Goal: Complete application form: Complete application form

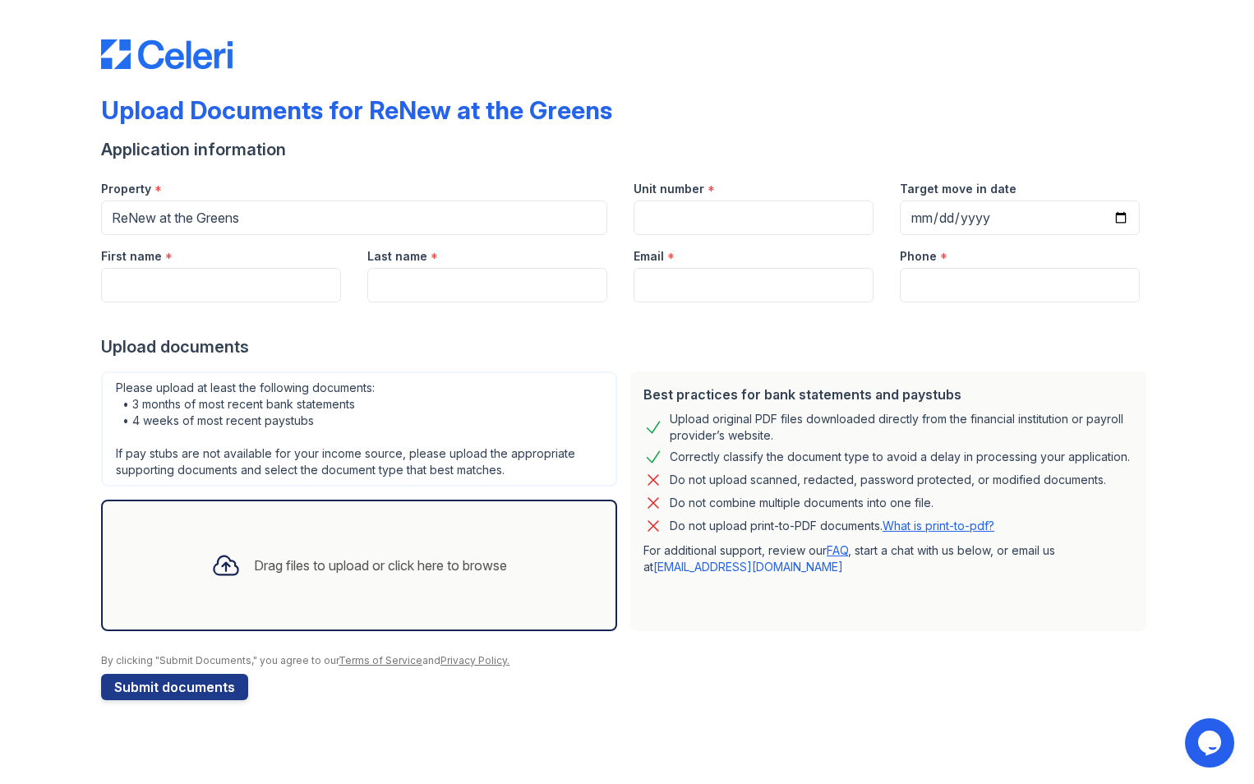
click at [730, 237] on div "Email *" at bounding box center [753, 251] width 240 height 33
click at [730, 223] on input "Unit number" at bounding box center [753, 217] width 240 height 35
type input "209"
type input "Tyrone"
type input "[PERSON_NAME]"
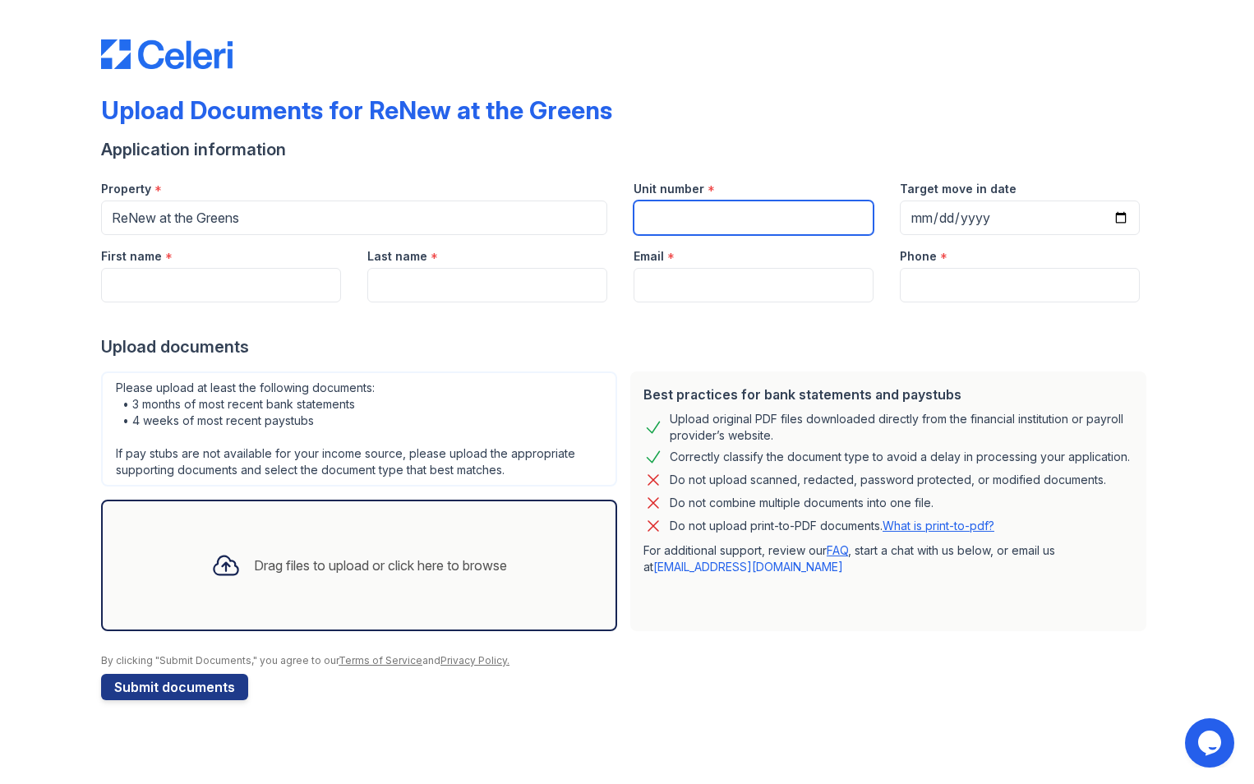
type input "styrone951@gmail.com"
type input "+16083618405"
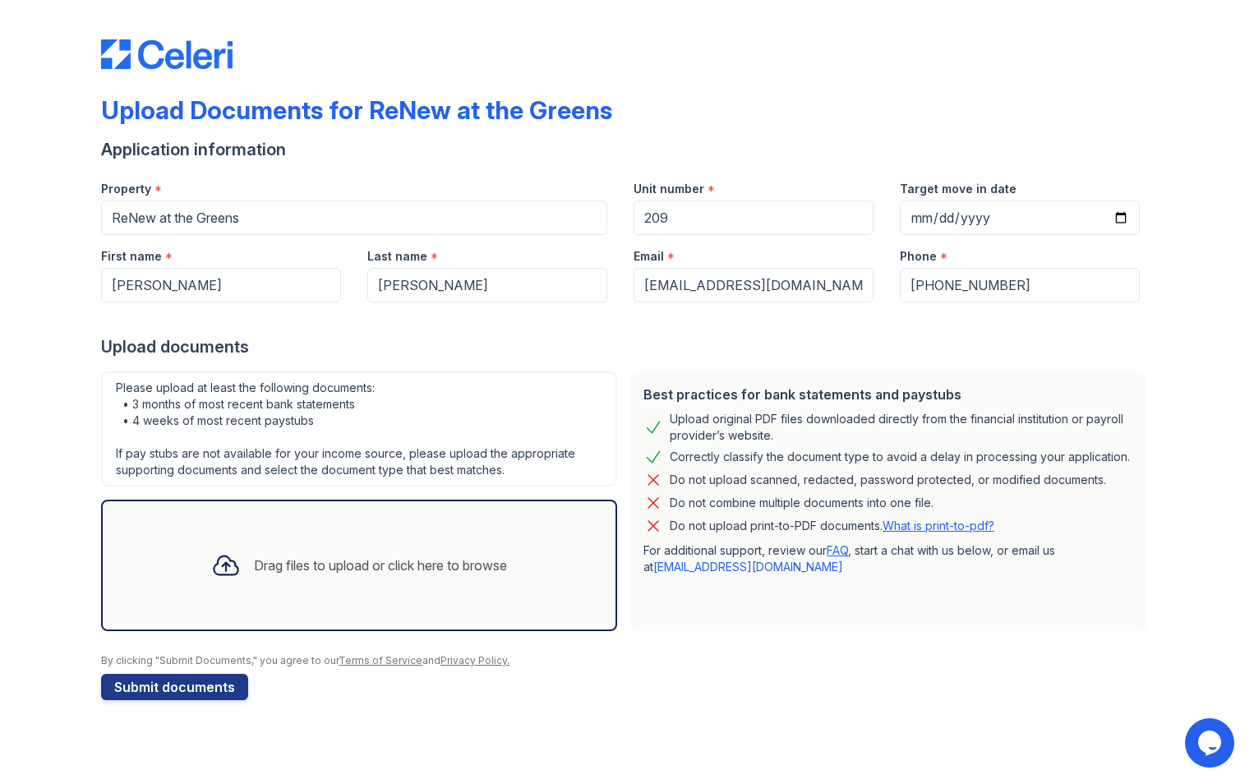
click at [893, 223] on div "Target move in date" at bounding box center [1019, 201] width 266 height 67
click at [913, 221] on input "Target move in date" at bounding box center [1020, 217] width 240 height 35
type input "[DATE]"
click at [297, 587] on div "Drag files to upload or click here to browse" at bounding box center [359, 565] width 322 height 56
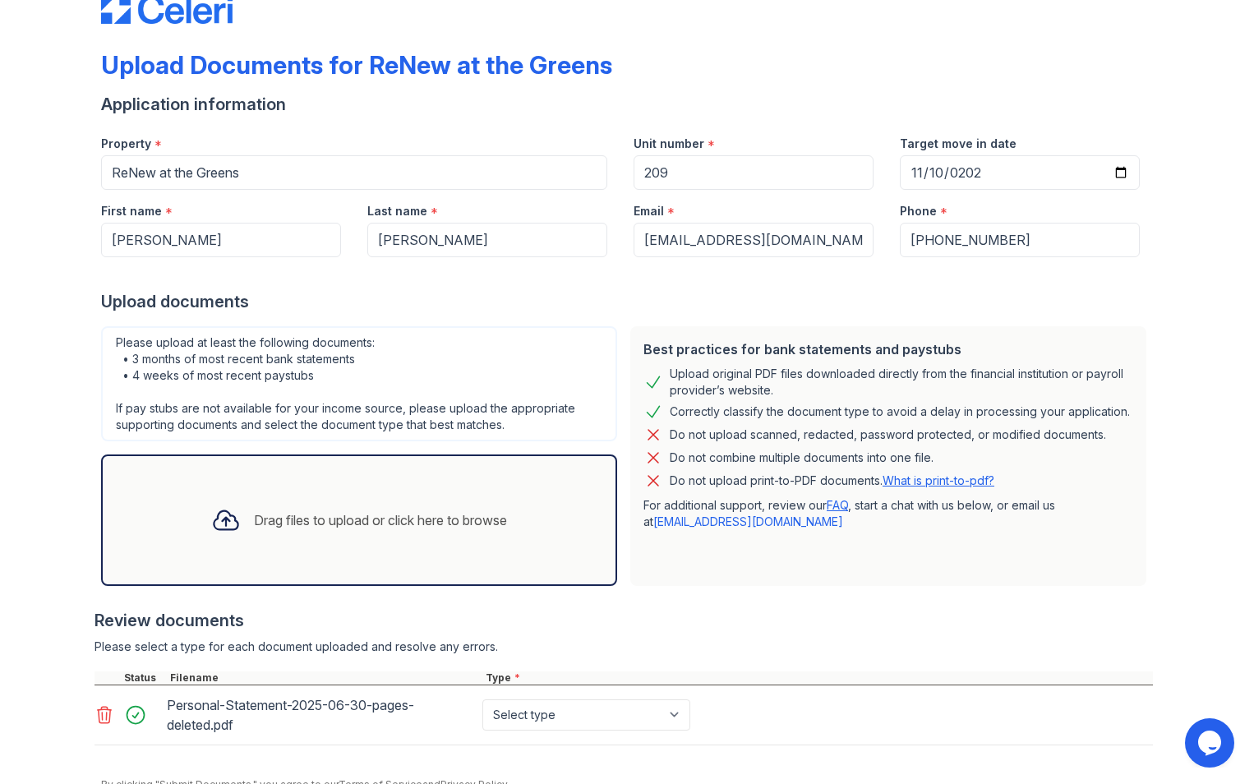
scroll to position [118, 0]
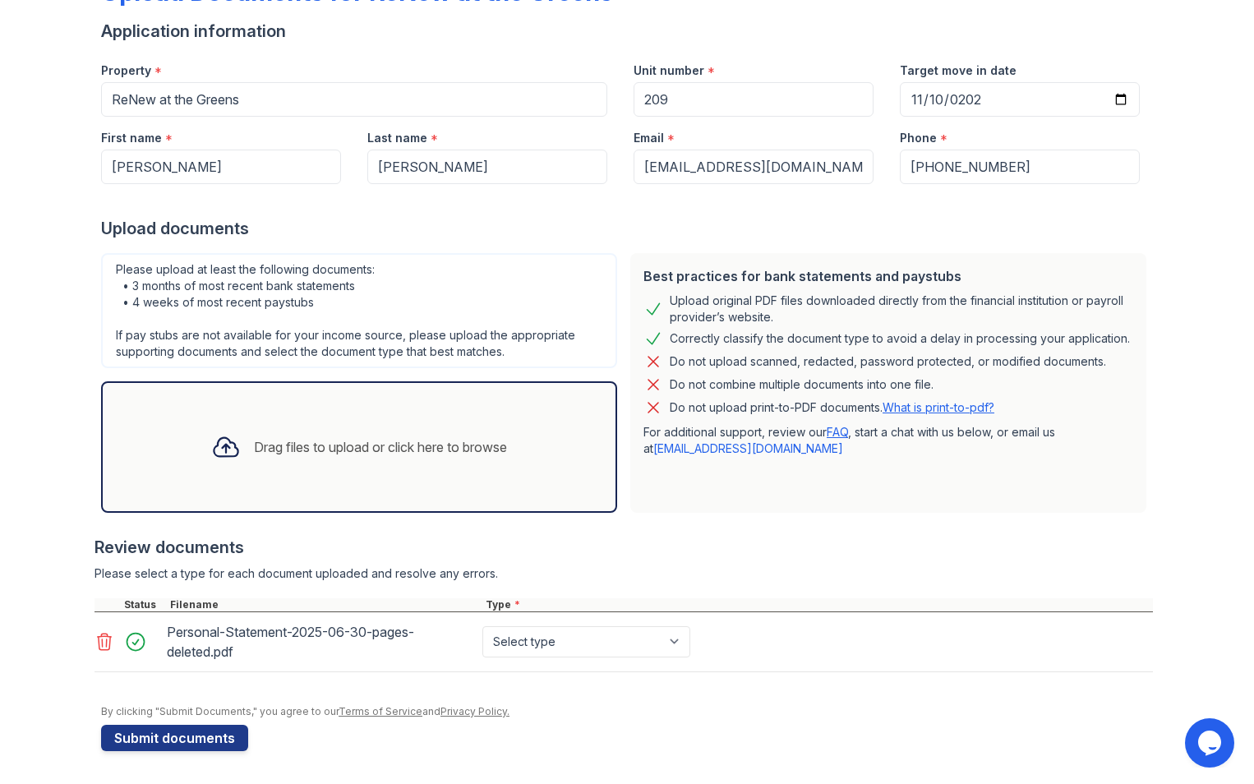
click at [228, 469] on div "Drag files to upload or click here to browse" at bounding box center [359, 447] width 322 height 56
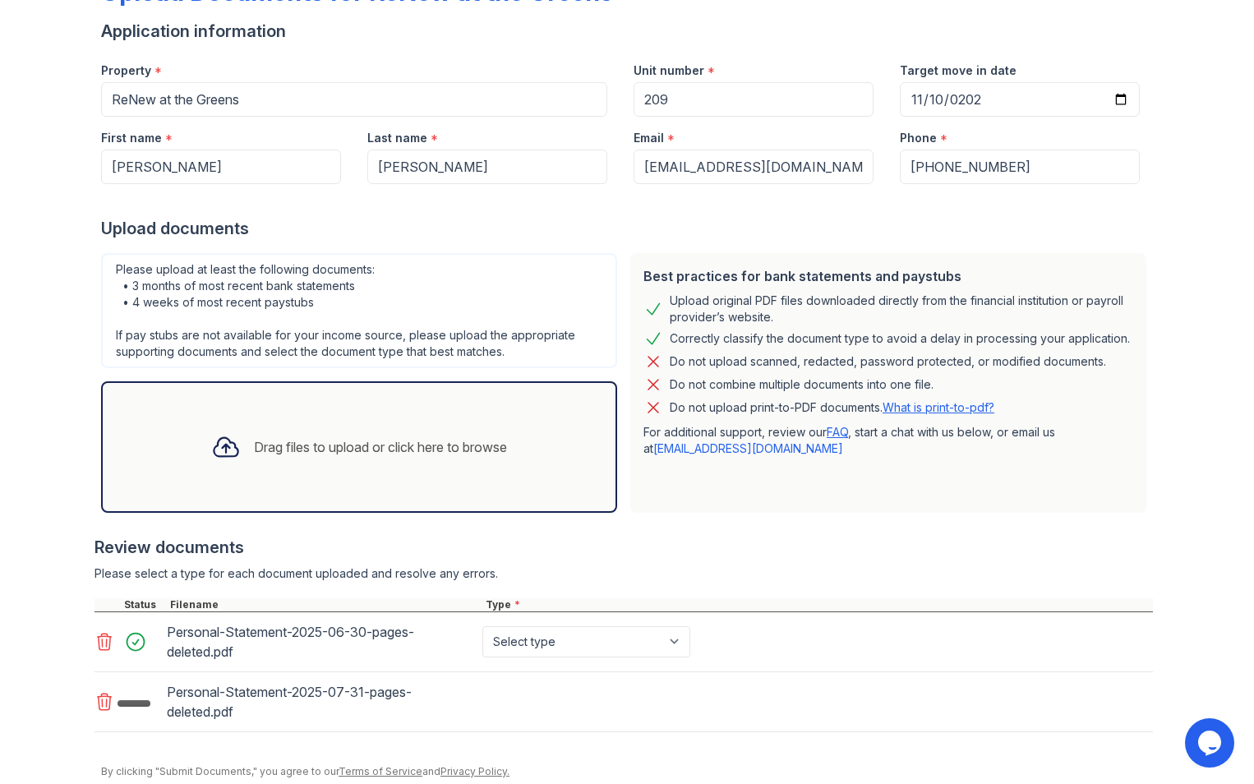
scroll to position [178, 0]
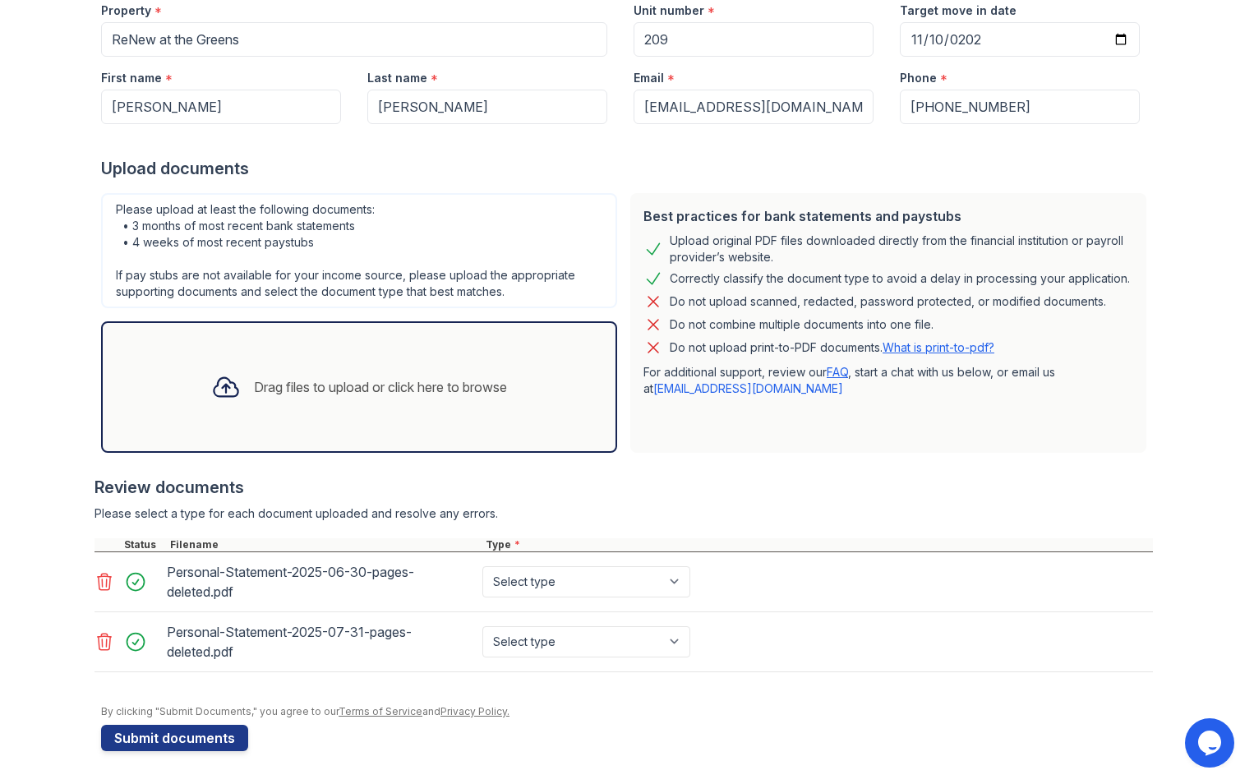
click at [240, 361] on div "Drag files to upload or click here to browse" at bounding box center [359, 387] width 322 height 56
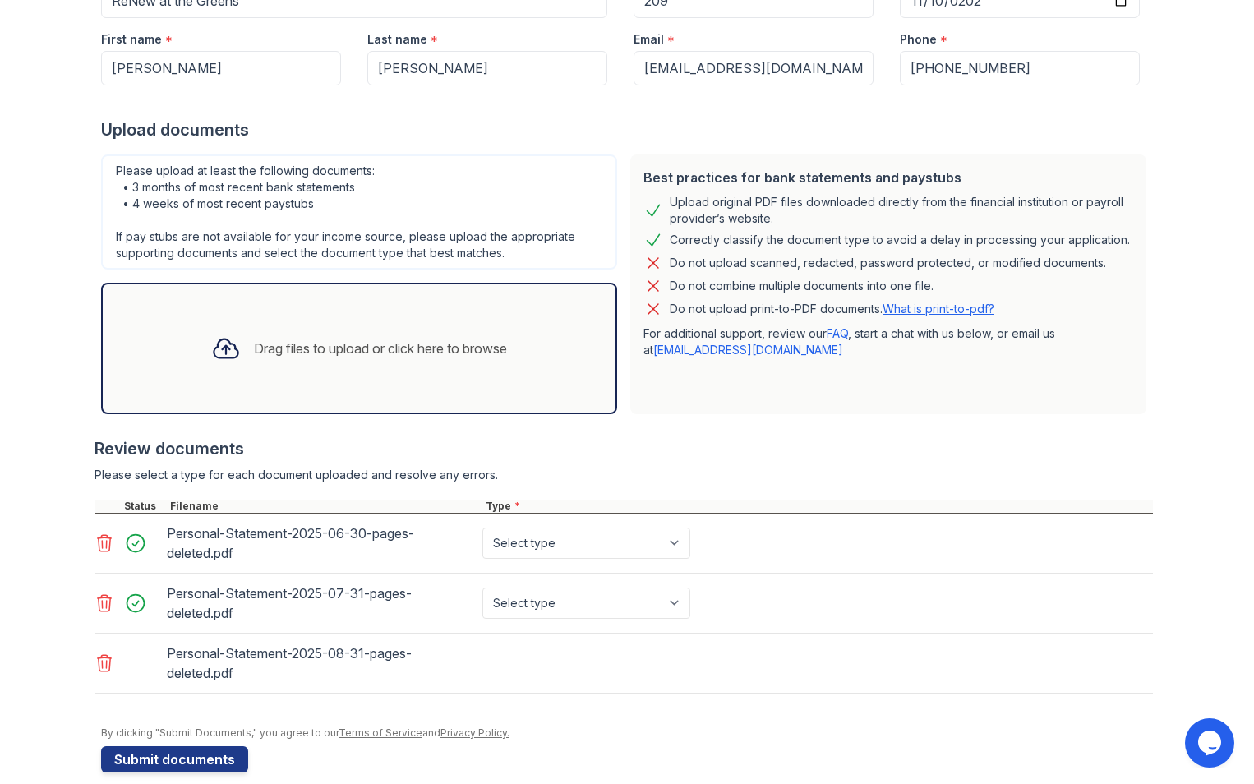
scroll to position [238, 0]
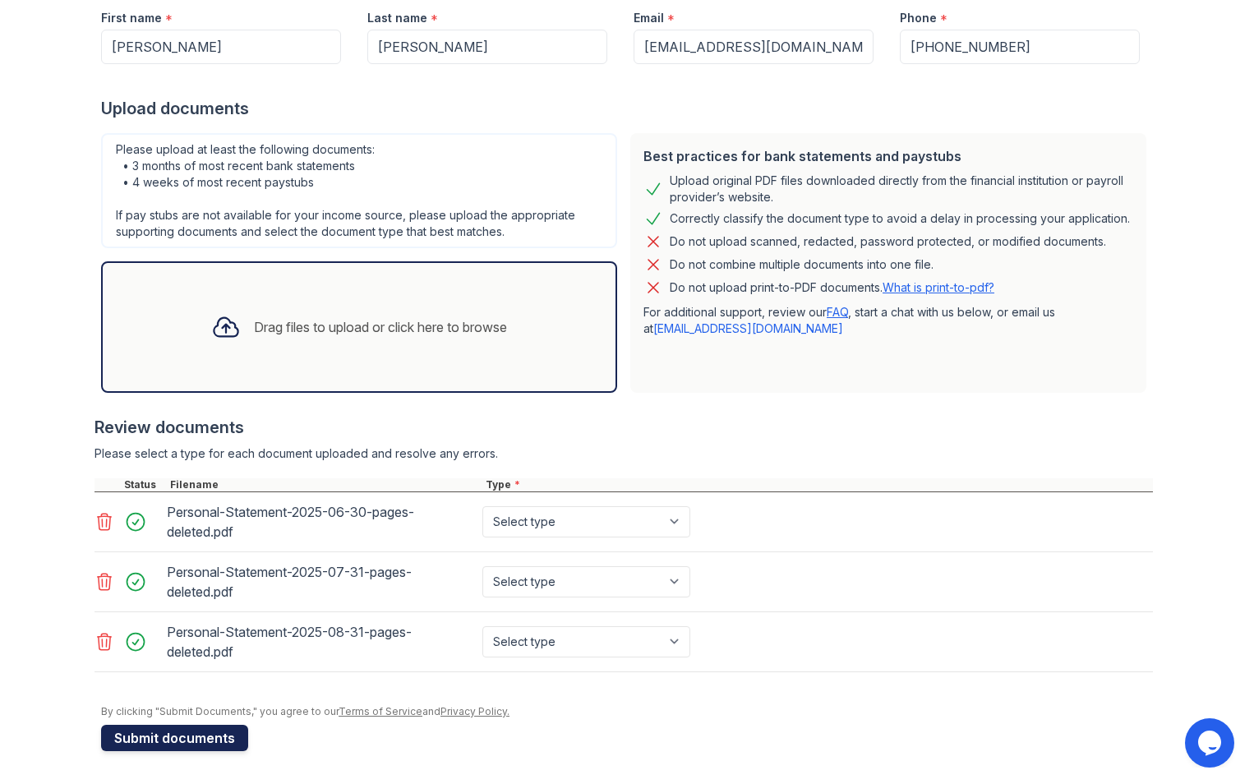
click at [140, 740] on button "Submit documents" at bounding box center [174, 738] width 147 height 26
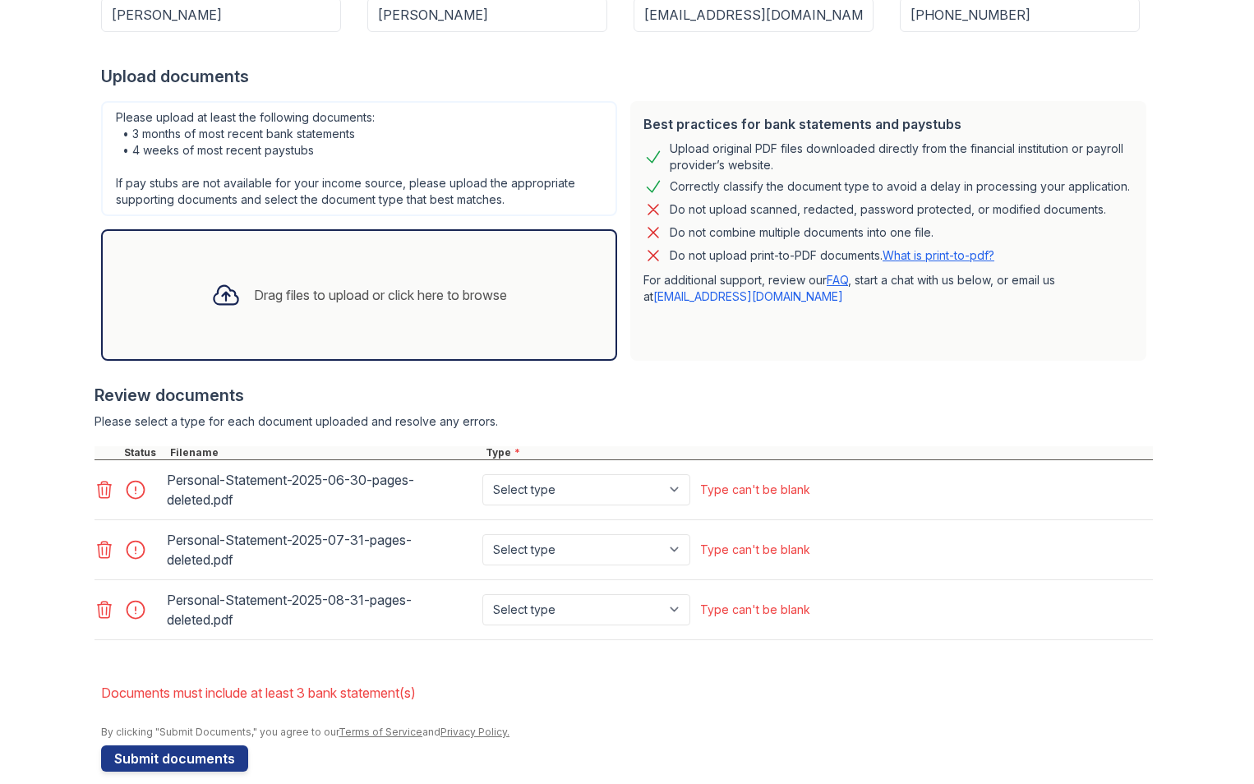
scroll to position [329, 0]
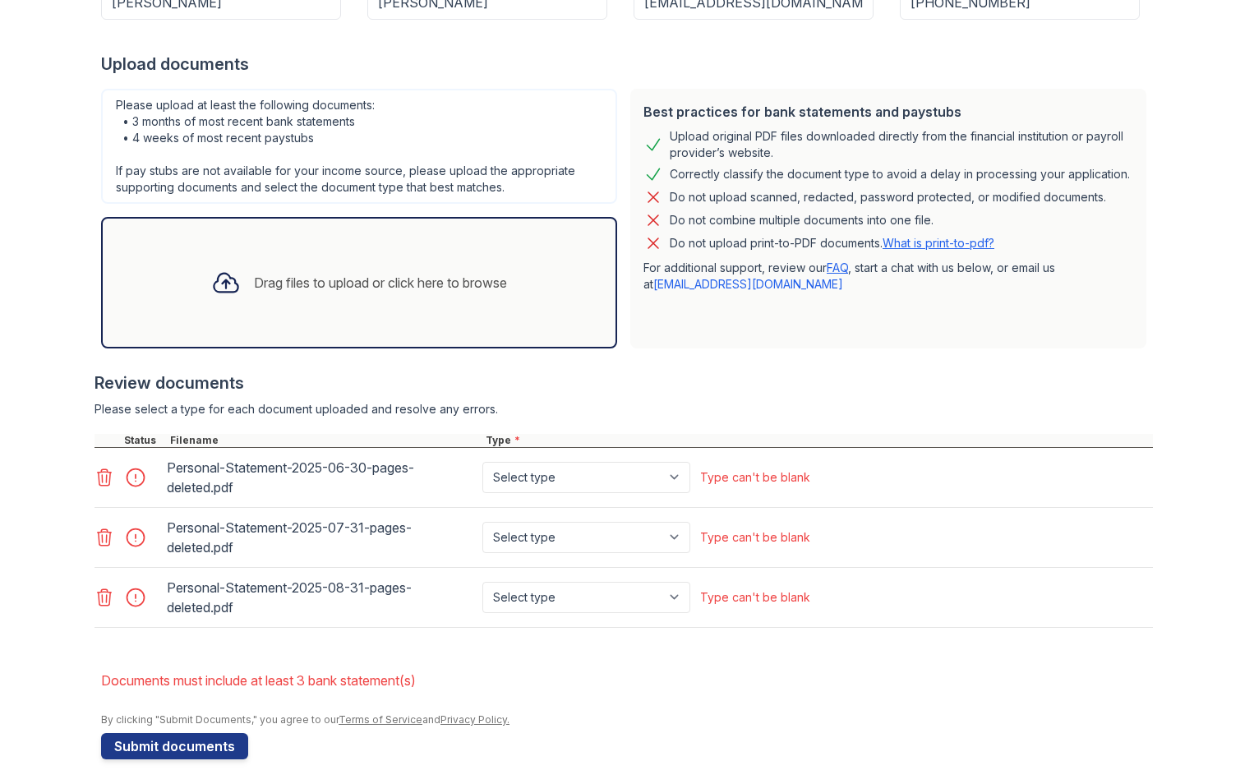
click at [719, 491] on div "Type can't be blank" at bounding box center [755, 477] width 117 height 46
click at [734, 477] on div "Type can't be blank" at bounding box center [755, 477] width 110 height 16
click at [540, 490] on select "Select type Paystub Bank Statement Offer Letter Tax Documents Benefit Award Let…" at bounding box center [586, 477] width 208 height 31
select select "paystub"
click at [482, 462] on select "Select type Paystub Bank Statement Offer Letter Tax Documents Benefit Award Let…" at bounding box center [586, 477] width 208 height 31
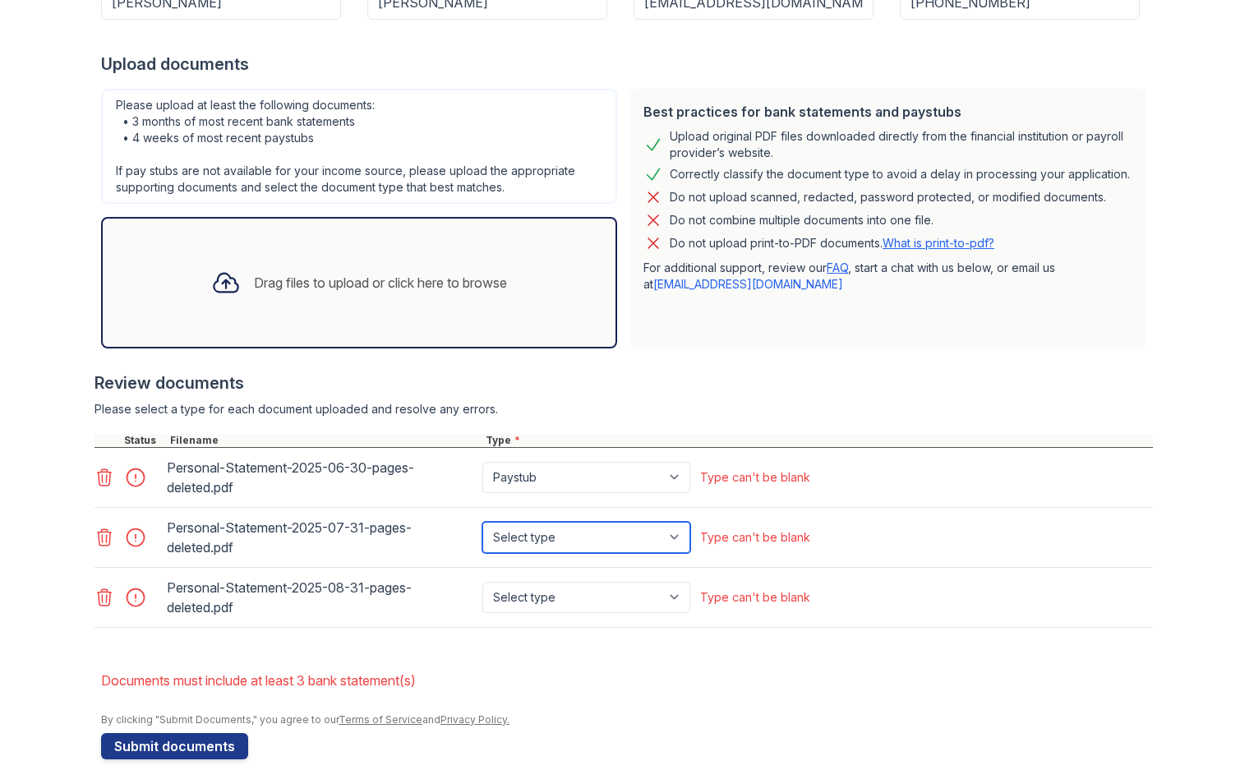
click at [542, 522] on select "Select type Paystub Bank Statement Offer Letter Tax Documents Benefit Award Let…" at bounding box center [586, 537] width 208 height 31
select select "bank_statement"
click at [482, 522] on select "Select type Paystub Bank Statement Offer Letter Tax Documents Benefit Award Let…" at bounding box center [586, 537] width 208 height 31
click at [540, 481] on select "Select type Paystub Bank Statement Offer Letter Tax Documents Benefit Award Let…" at bounding box center [586, 477] width 208 height 31
select select "bank_statement"
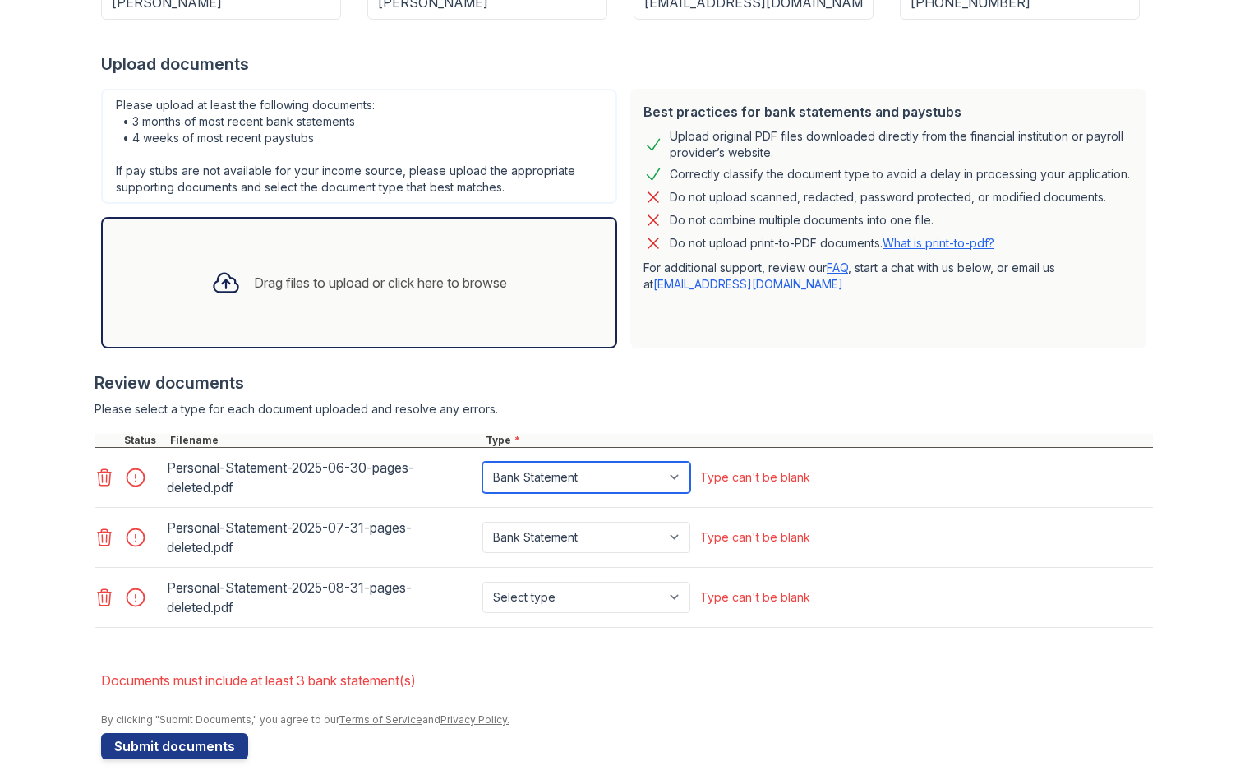
click at [482, 462] on select "Select type Paystub Bank Statement Offer Letter Tax Documents Benefit Award Let…" at bounding box center [586, 477] width 208 height 31
drag, startPoint x: 540, startPoint y: 564, endPoint x: 531, endPoint y: 597, distance: 34.9
click at [540, 569] on div "Personal-Statement-2025-06-30-pages-deleted.pdf Select type Paystub Bank Statem…" at bounding box center [623, 538] width 1058 height 180
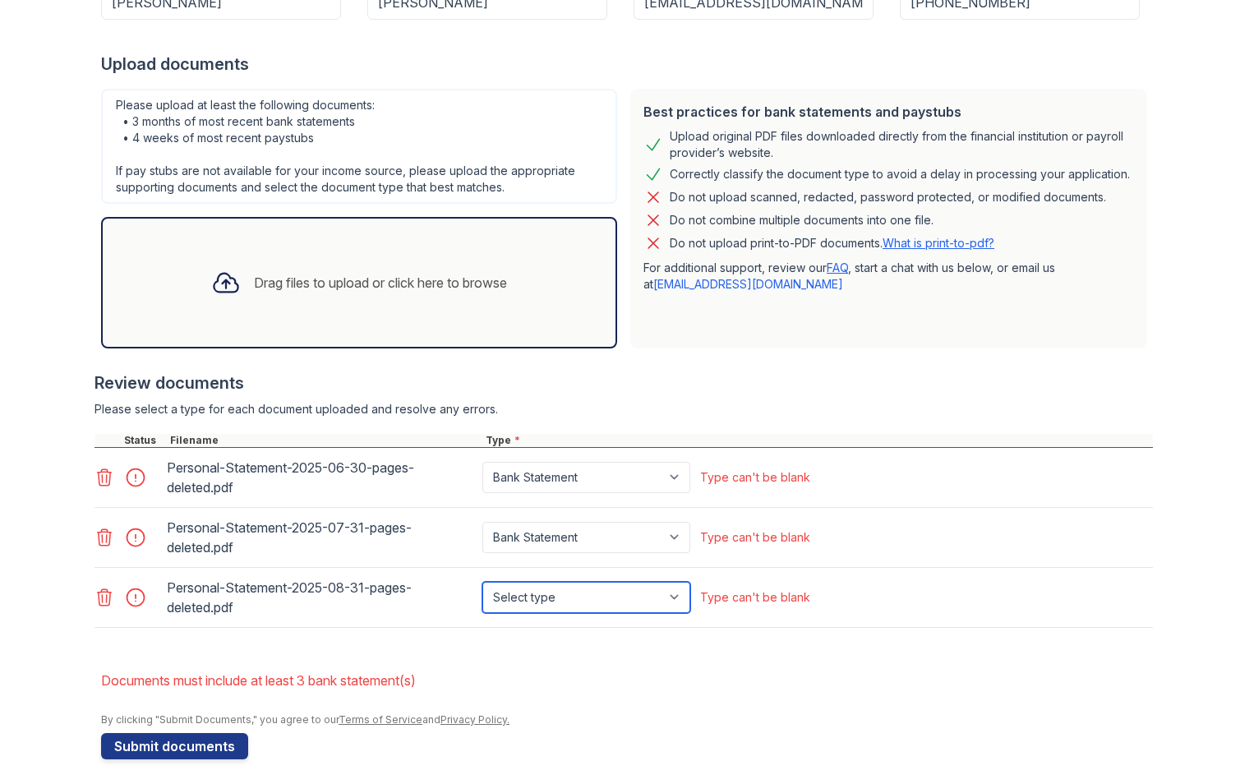
click at [530, 602] on select "Select type Paystub Bank Statement Offer Letter Tax Documents Benefit Award Let…" at bounding box center [586, 597] width 208 height 31
select select "bank_statement"
click at [482, 582] on select "Select type Paystub Bank Statement Offer Letter Tax Documents Benefit Award Let…" at bounding box center [586, 597] width 208 height 31
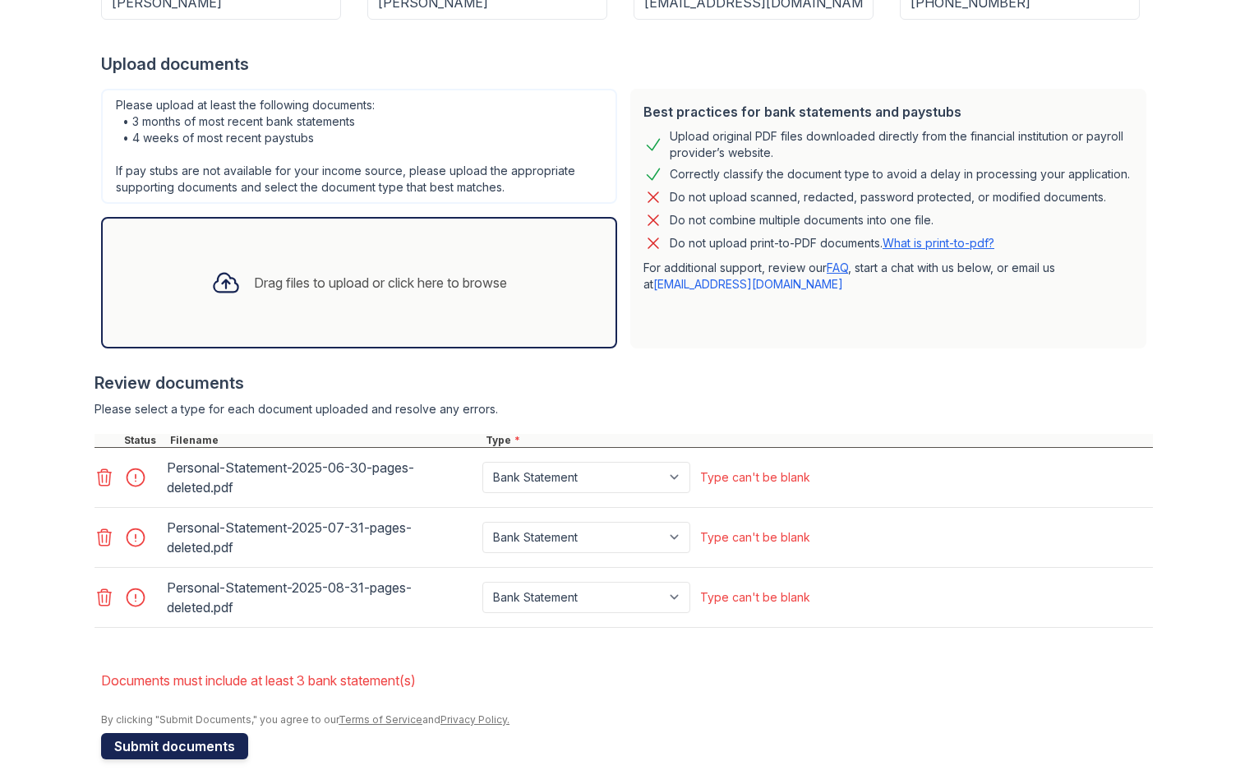
click at [162, 739] on button "Submit documents" at bounding box center [174, 746] width 147 height 26
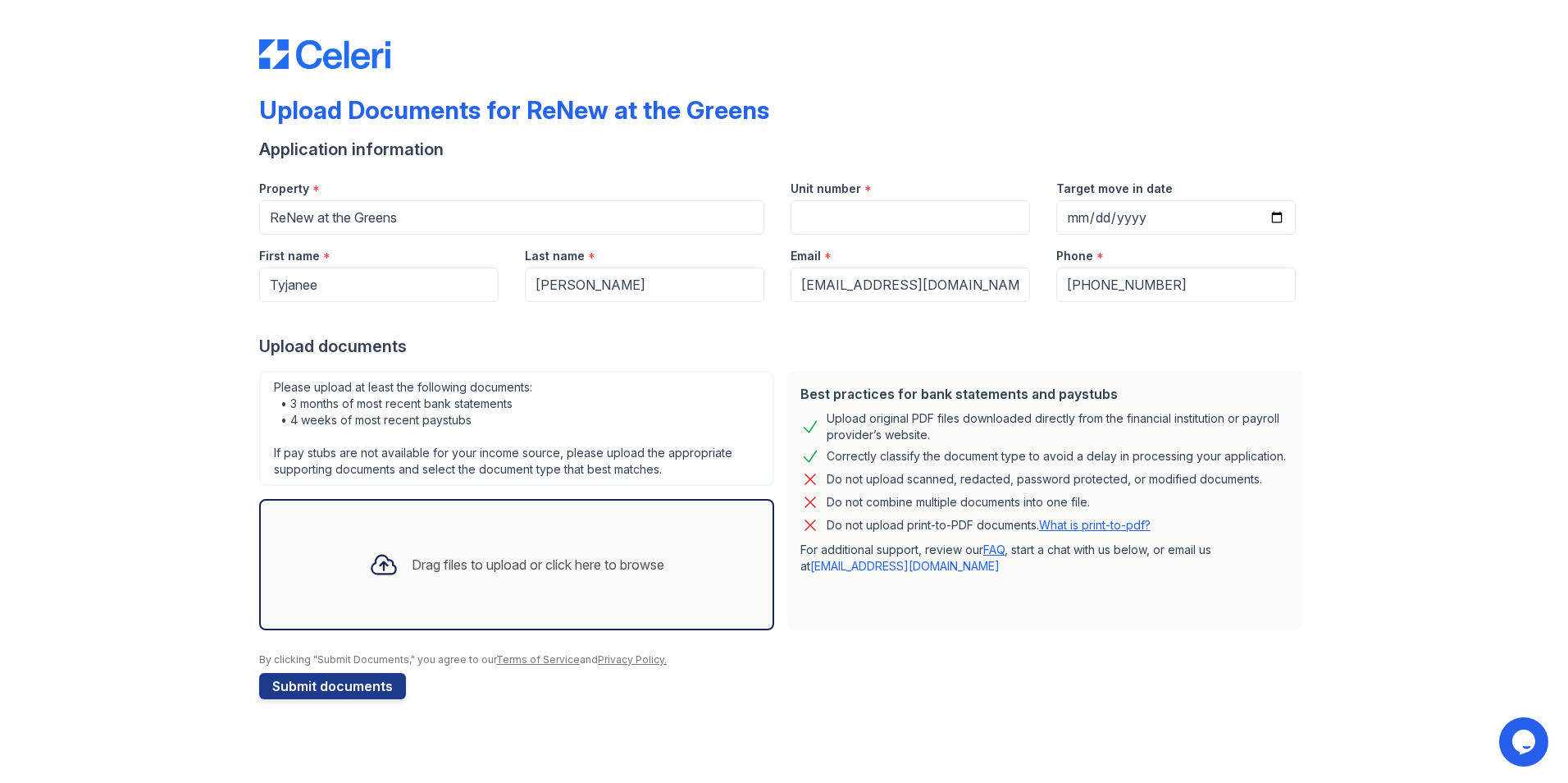
click at [534, 231] on form "Application information Property * ReNew at the Greens Unit number * Target mov…" at bounding box center [784, 418] width 1050 height 561
drag, startPoint x: 533, startPoint y: 225, endPoint x: 939, endPoint y: 219, distance: 406.0
click at [953, 242] on div "Email *" at bounding box center [910, 251] width 240 height 33
click at [935, 214] on input "Unit number" at bounding box center [910, 217] width 240 height 35
type input "209"
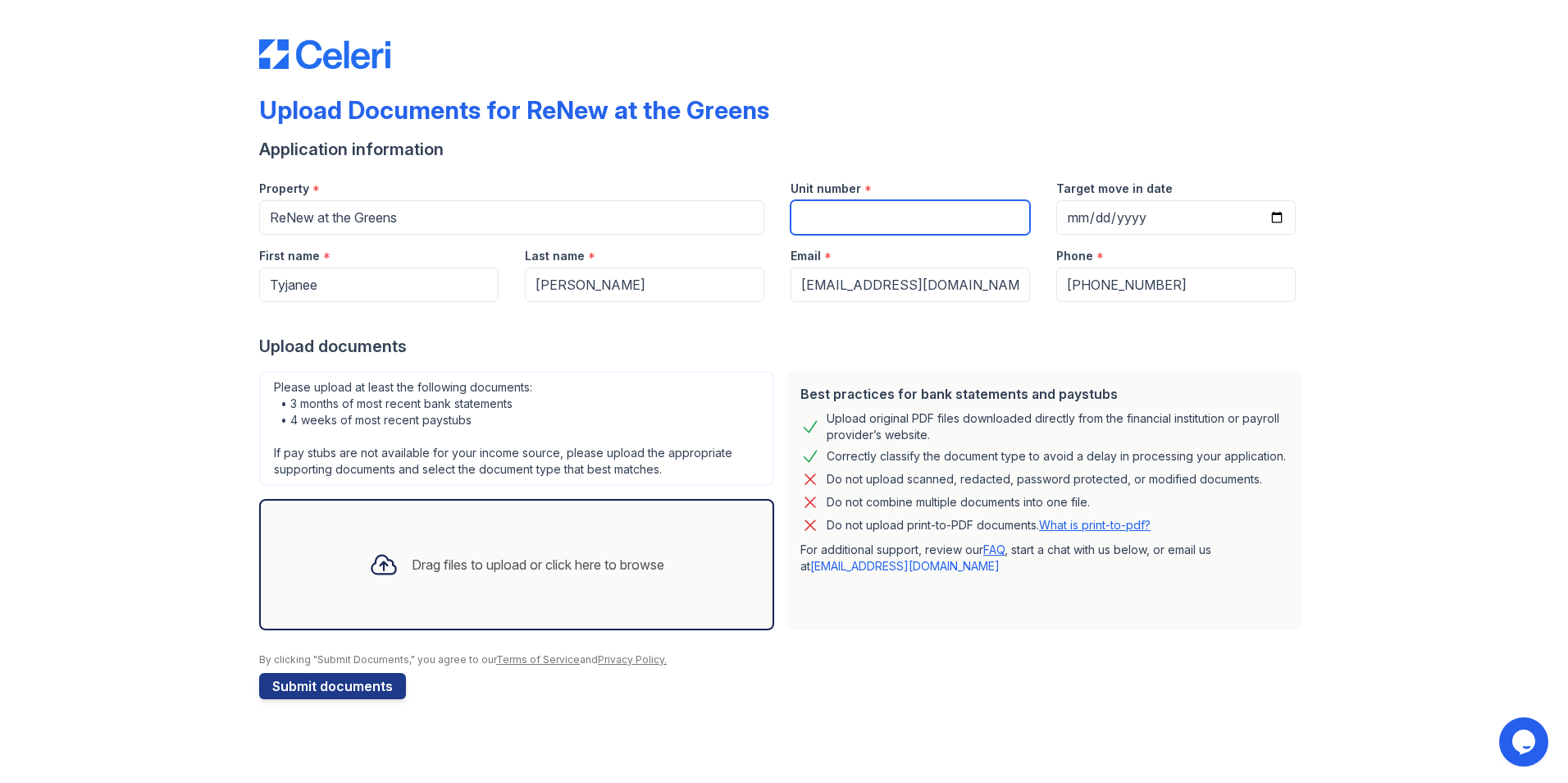
type input "2025-11-10"
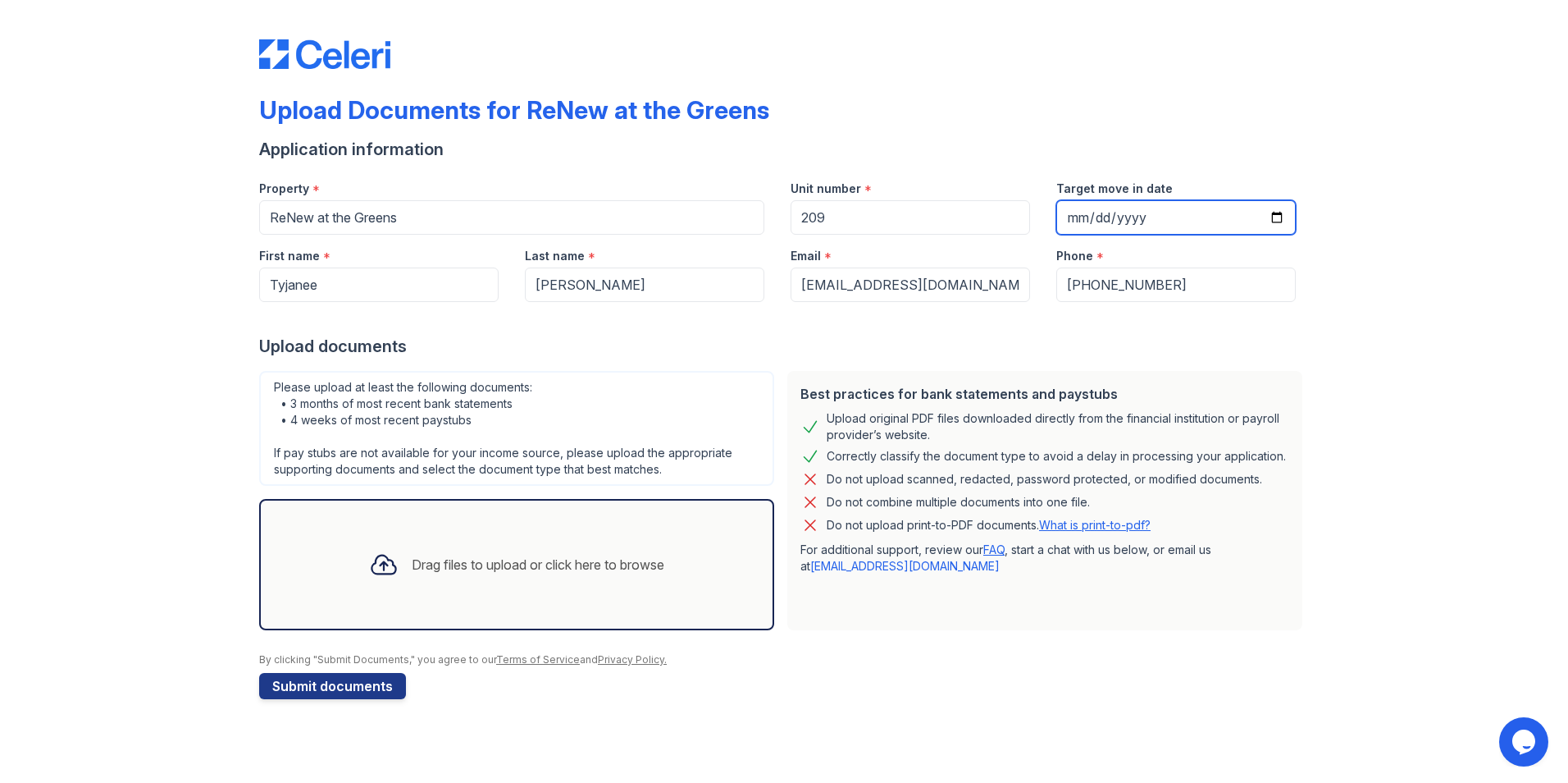
drag, startPoint x: 1150, startPoint y: 215, endPoint x: 1135, endPoint y: 216, distance: 15.0
click at [1149, 215] on input "2025-11-10" at bounding box center [1176, 217] width 240 height 35
click at [1060, 235] on div "Phone *" at bounding box center [1176, 251] width 240 height 33
drag, startPoint x: 1092, startPoint y: 212, endPoint x: 1055, endPoint y: 212, distance: 37.0
click at [1091, 212] on input "2025-11-10" at bounding box center [1176, 217] width 240 height 35
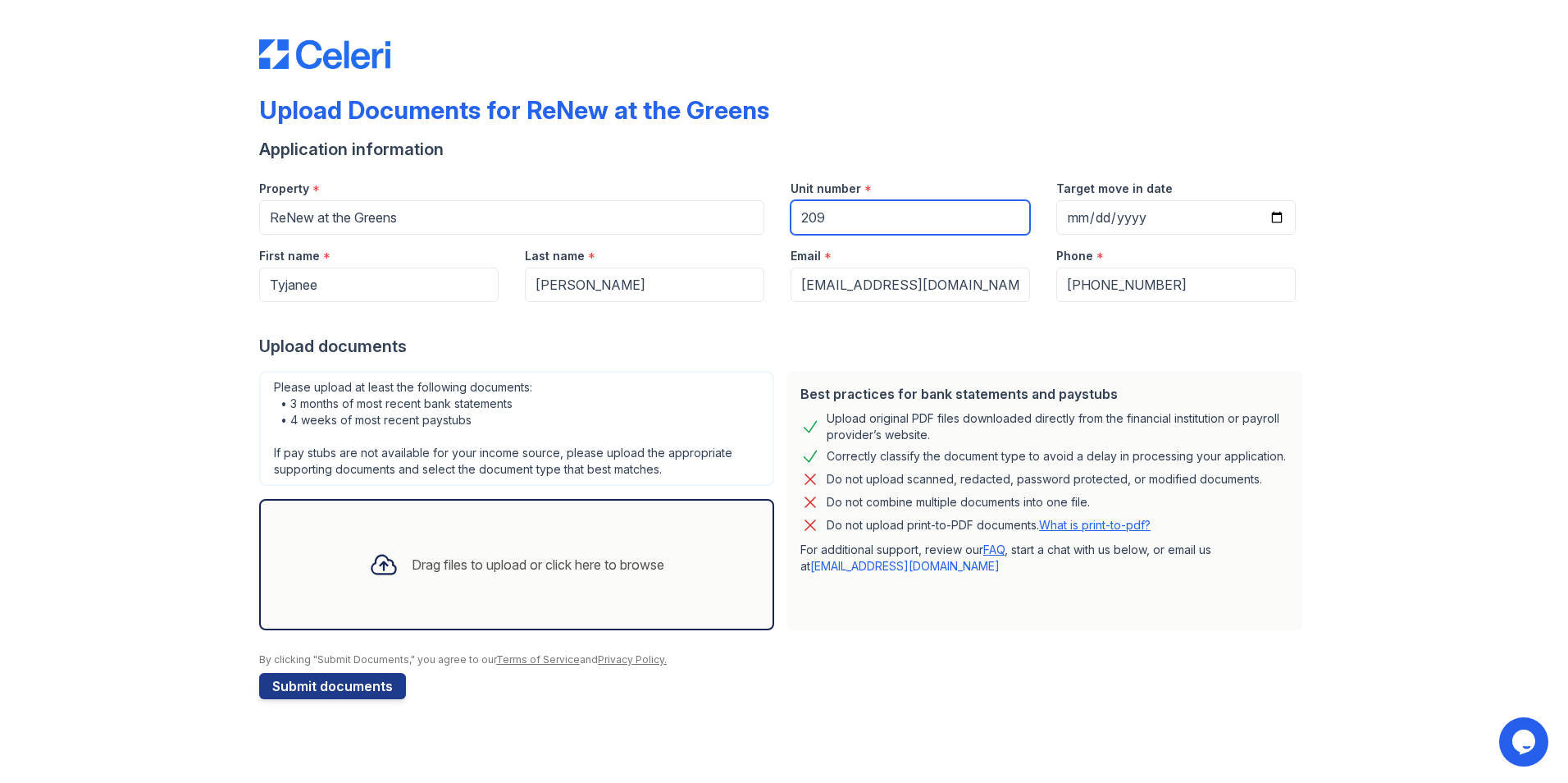
click at [856, 221] on input "209" at bounding box center [910, 217] width 240 height 35
click at [857, 221] on input "209" at bounding box center [910, 217] width 240 height 35
click at [857, 220] on input "209" at bounding box center [910, 217] width 240 height 35
type input "23108"
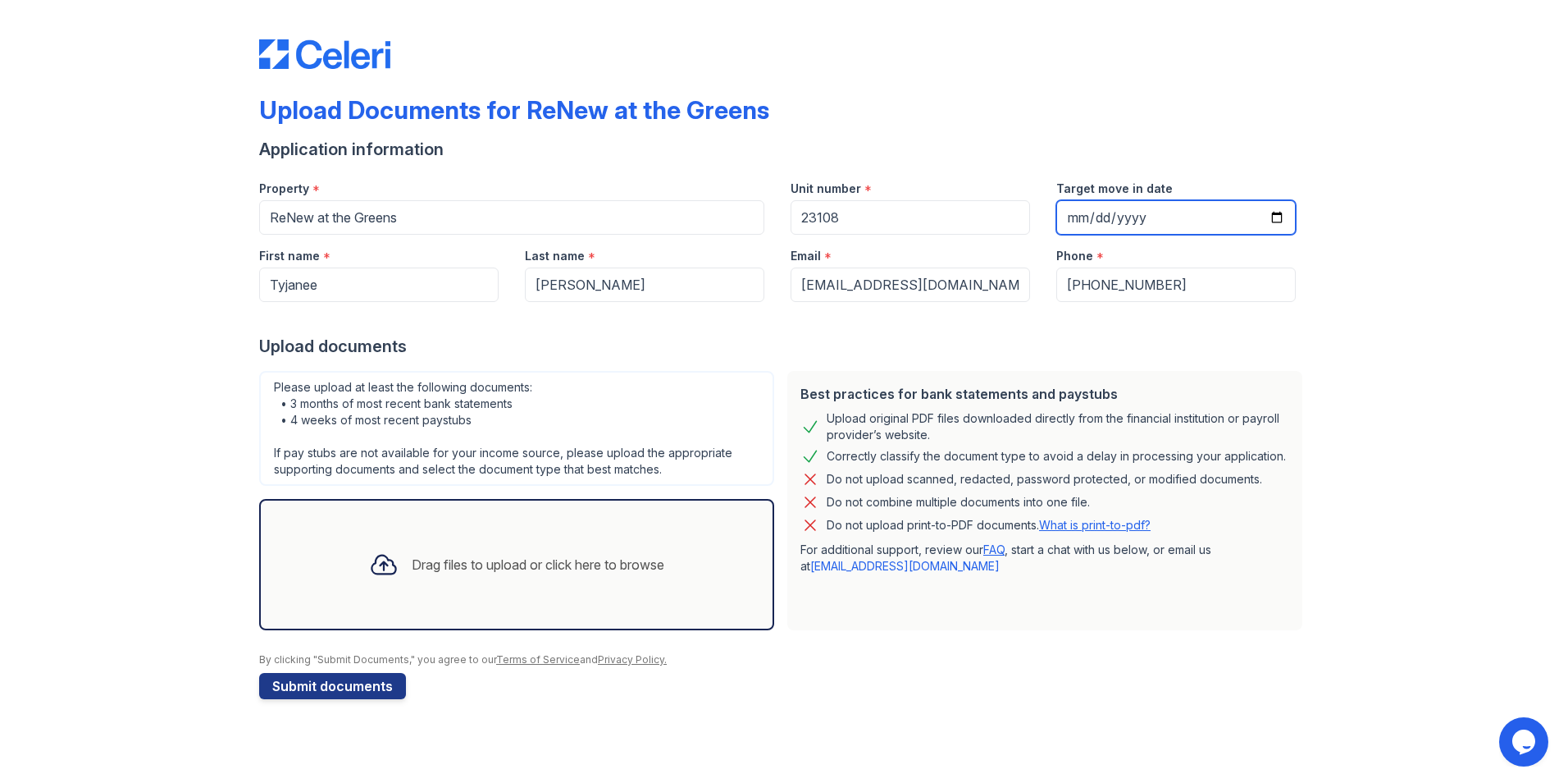
click at [1102, 228] on input "2025-11-10" at bounding box center [1176, 217] width 240 height 35
click at [457, 569] on div "Drag files to upload or click here to browse" at bounding box center [537, 564] width 253 height 20
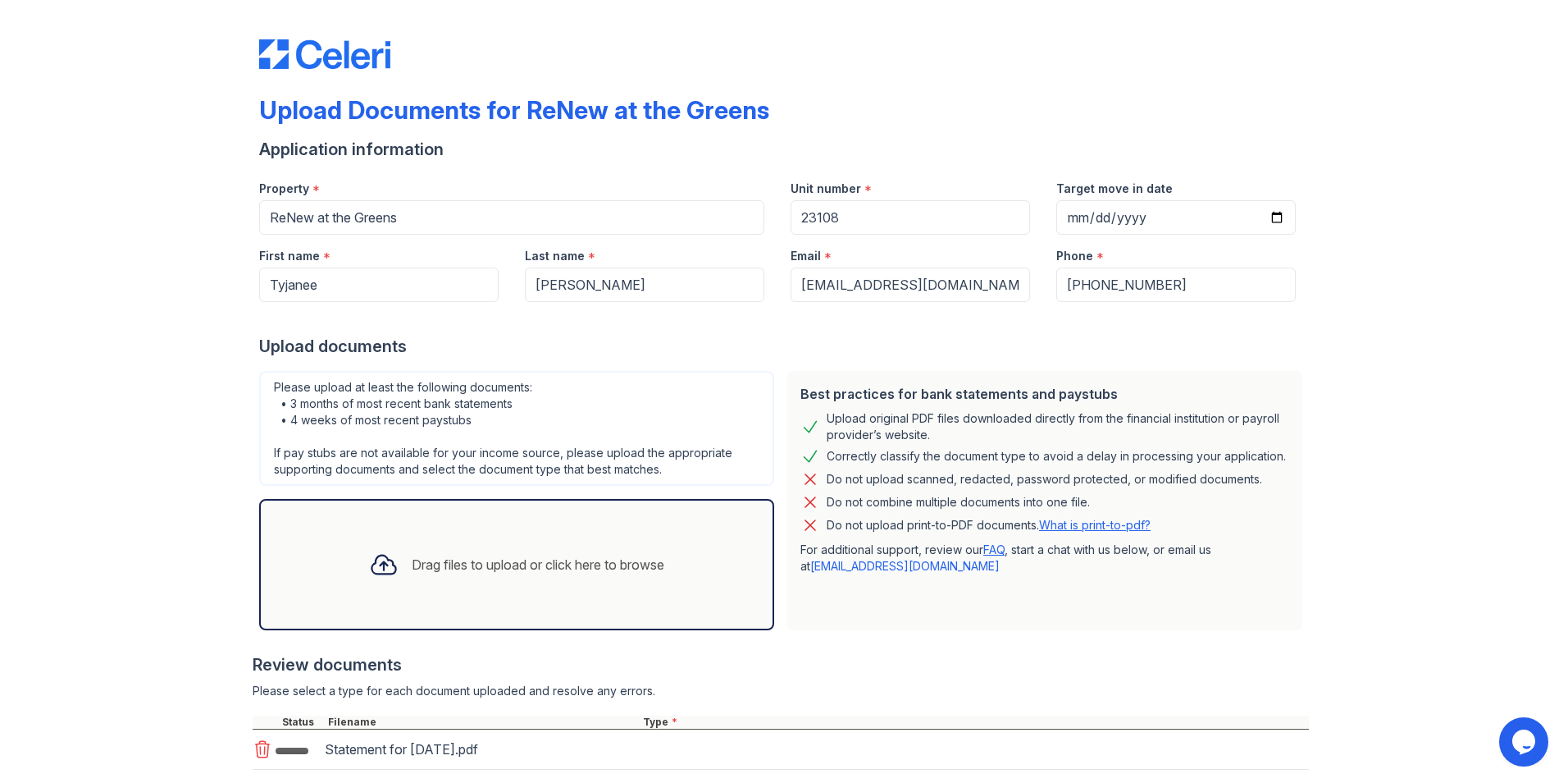
click at [424, 612] on div "Drag files to upload or click here to browse" at bounding box center [517, 564] width 515 height 131
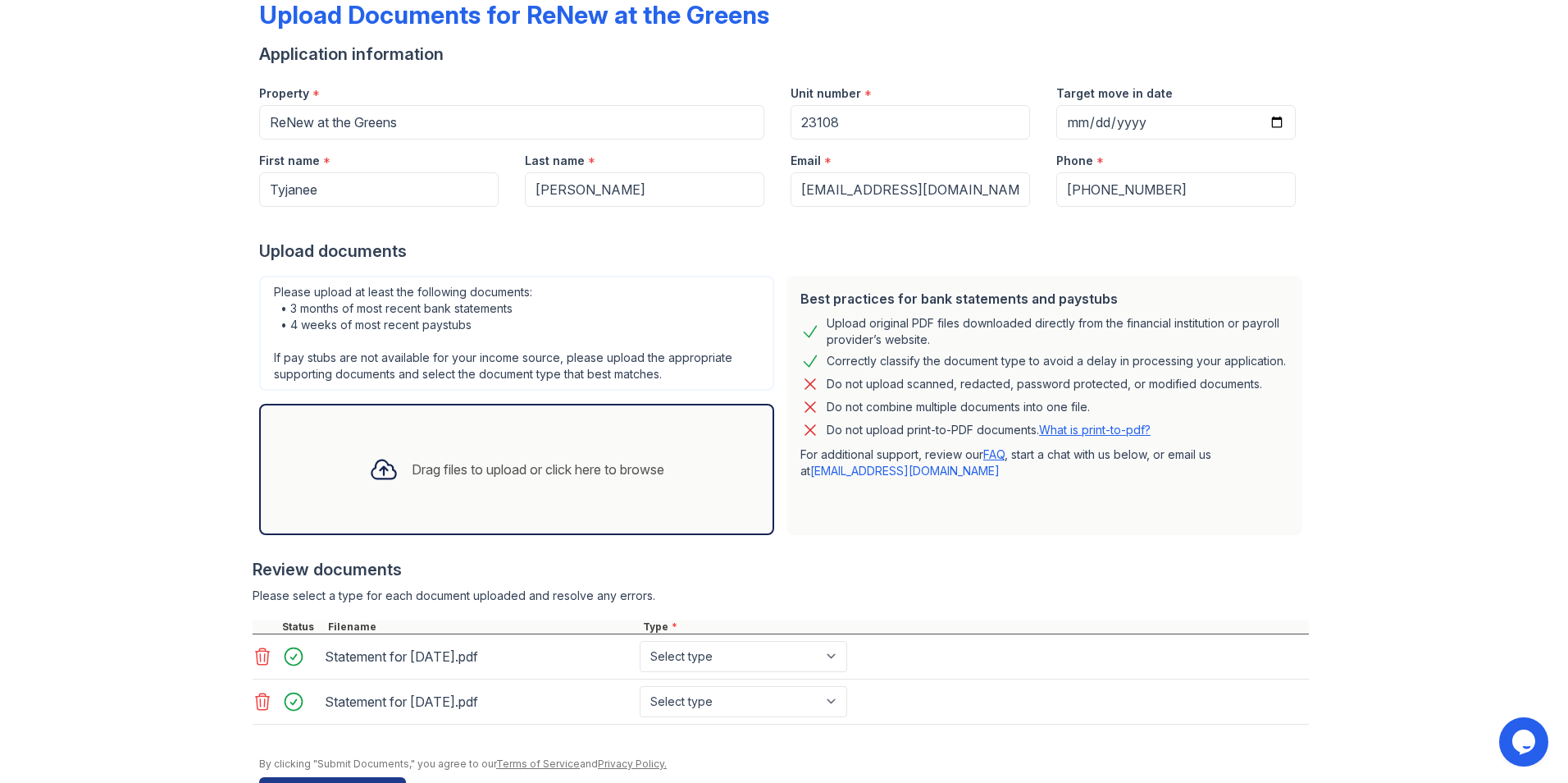
scroll to position [67, 0]
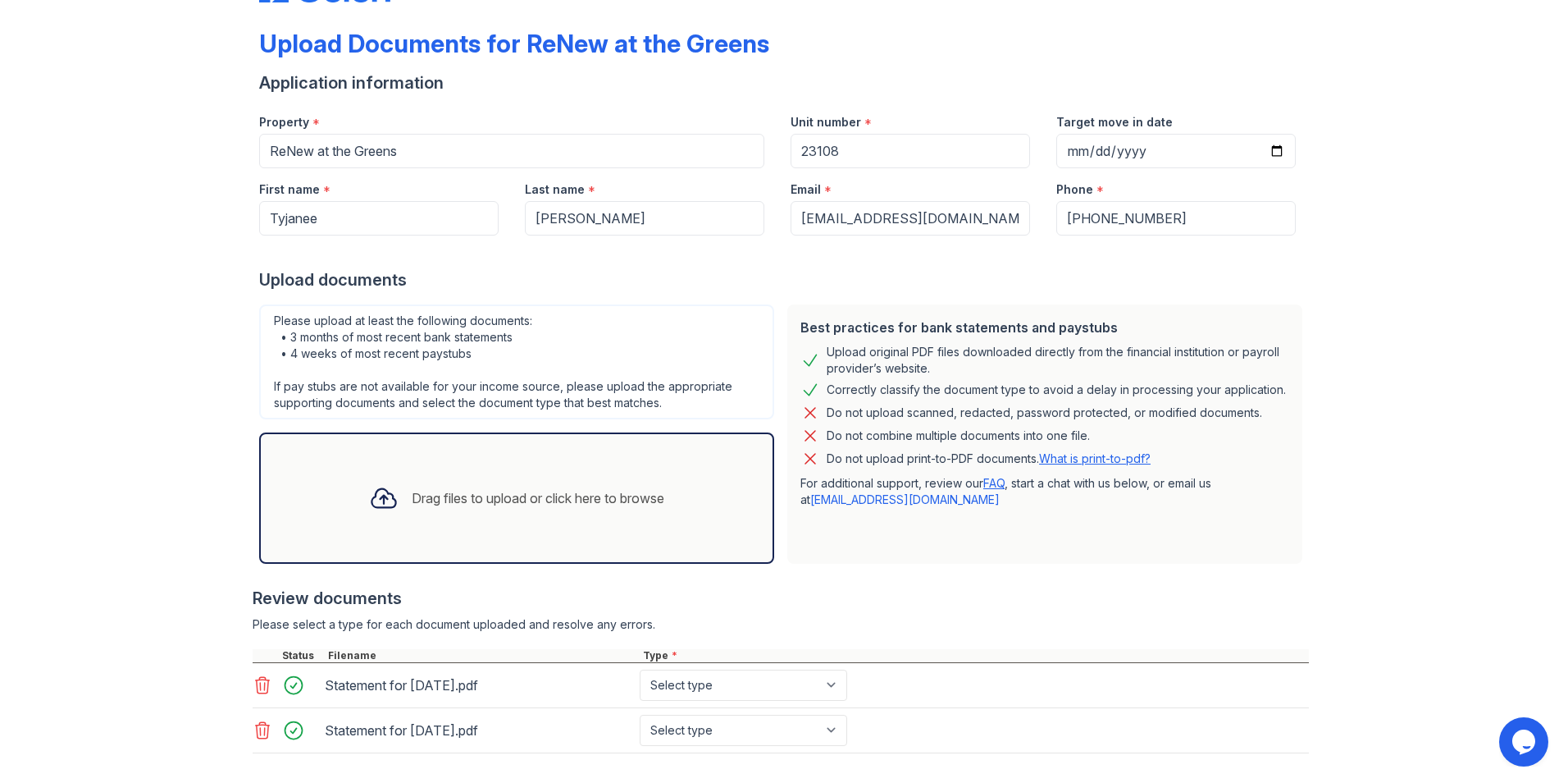
click at [380, 519] on div "Drag files to upload or click here to browse" at bounding box center [517, 498] width 321 height 56
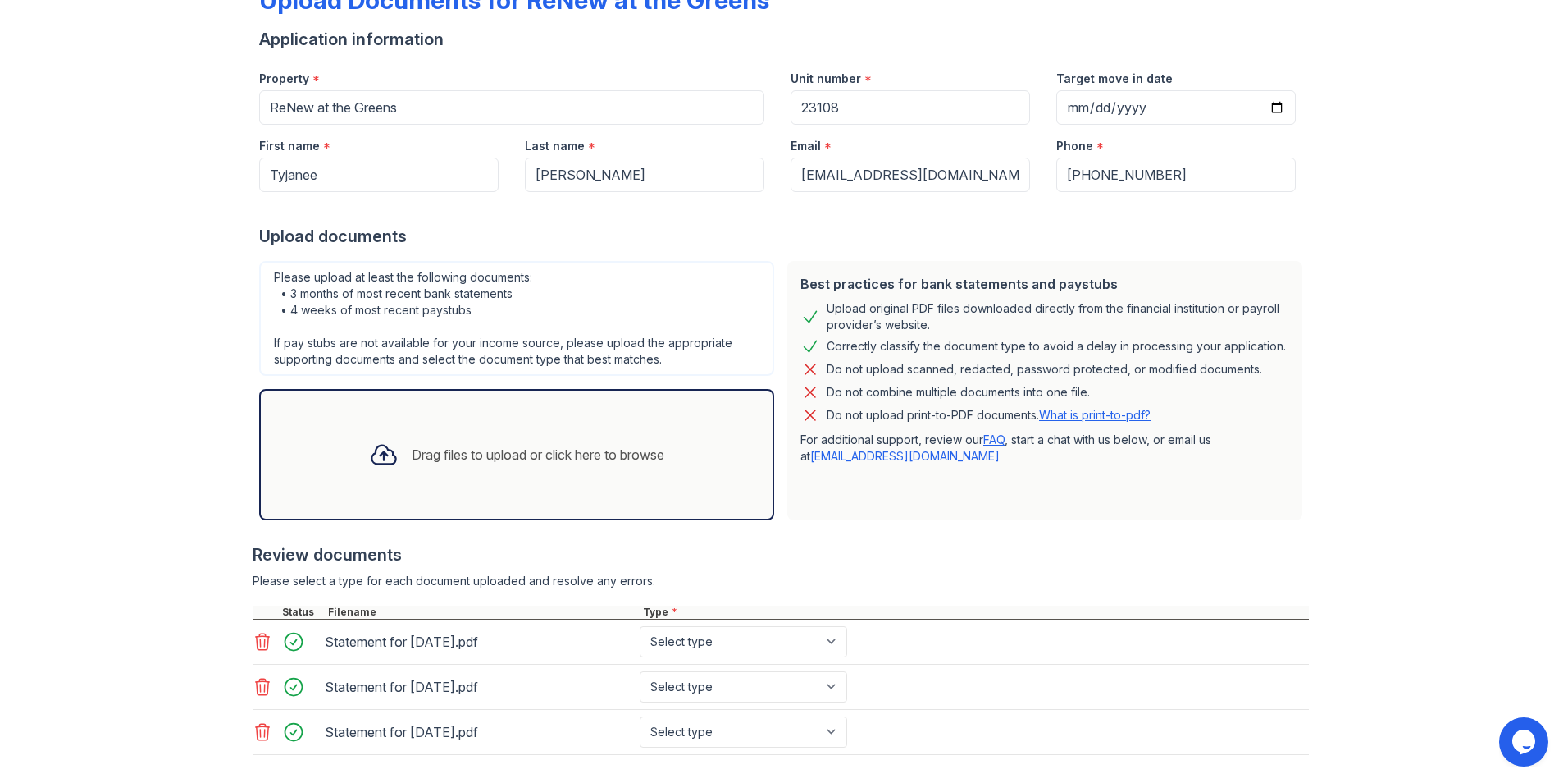
scroll to position [149, 0]
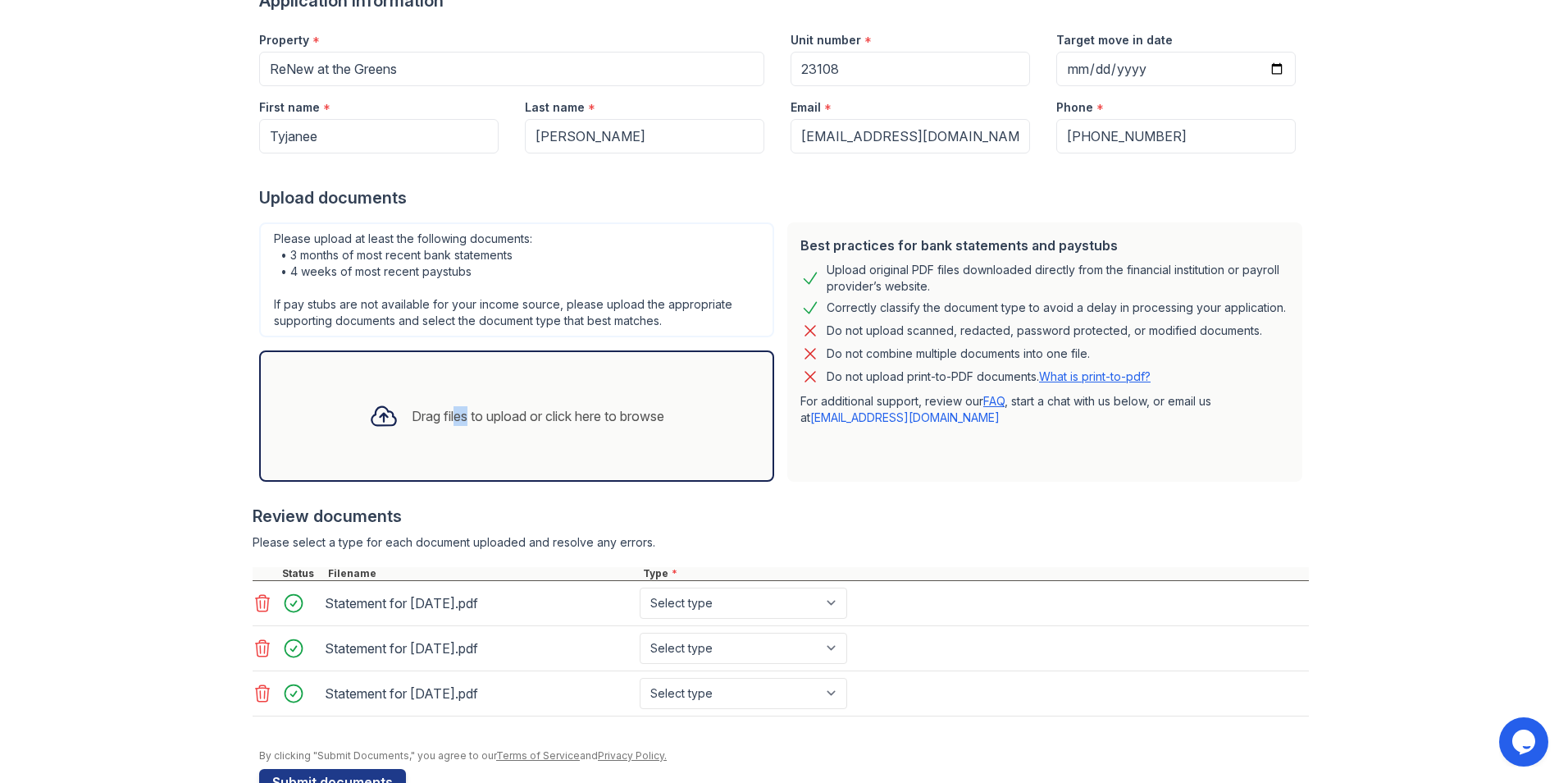
click at [439, 420] on div "Drag files to upload or click here to browse" at bounding box center [537, 416] width 253 height 20
click at [327, 423] on div "Drag files to upload or click here to browse" at bounding box center [517, 415] width 515 height 131
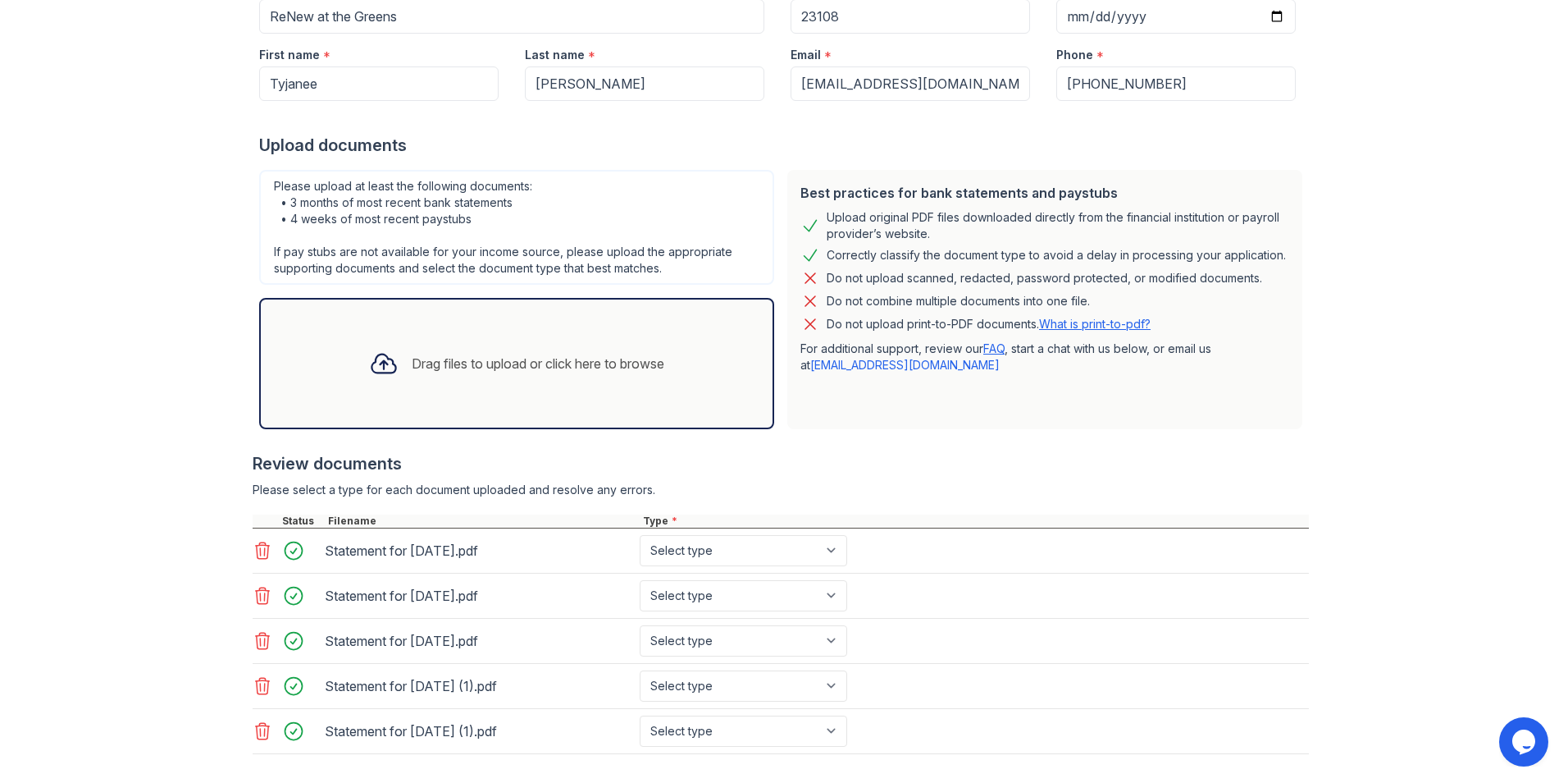
scroll to position [231, 0]
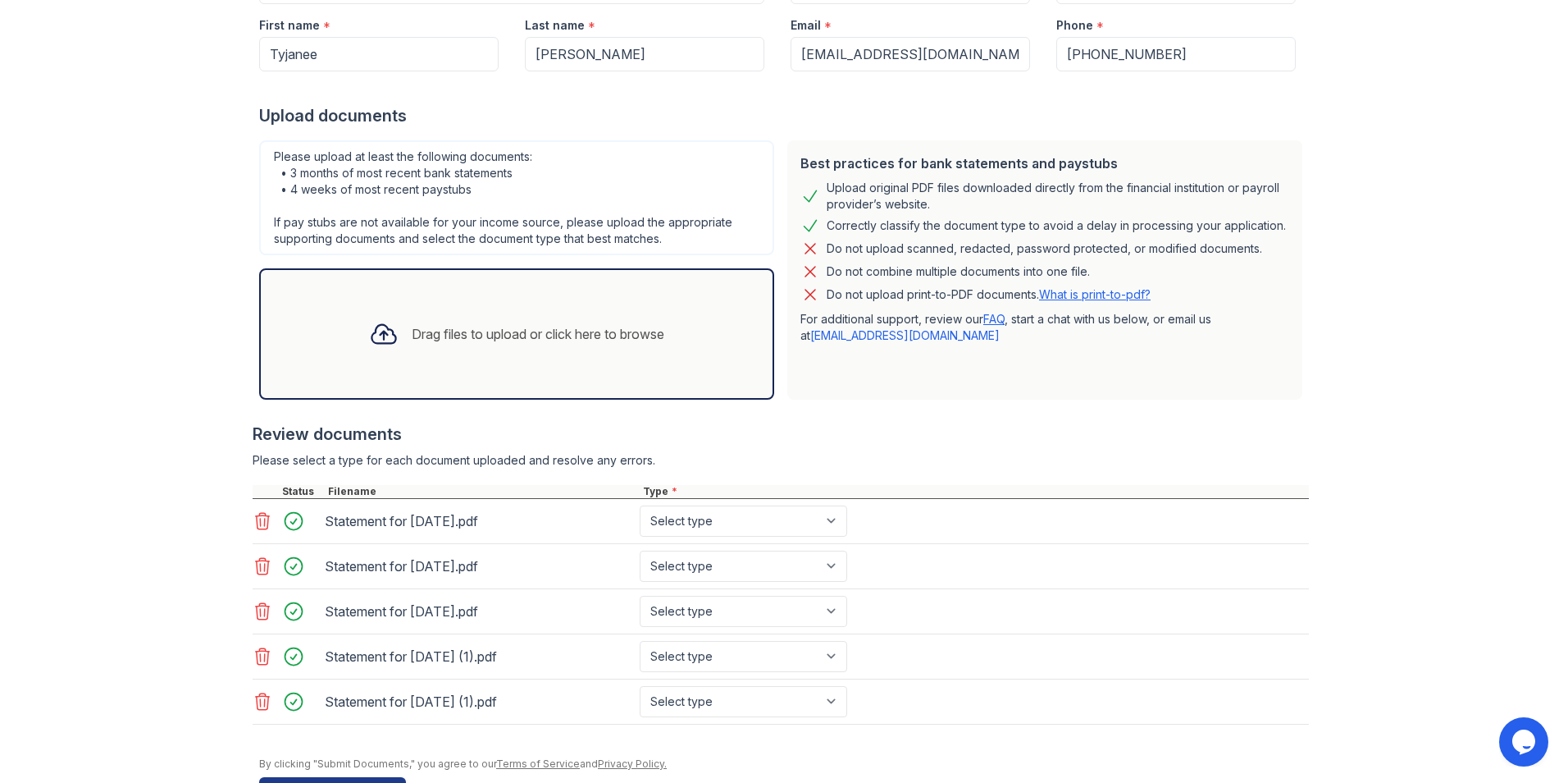
click at [369, 345] on icon at bounding box center [384, 335] width 30 height 30
click at [417, 313] on div "Drag files to upload or click here to browse" at bounding box center [517, 334] width 321 height 56
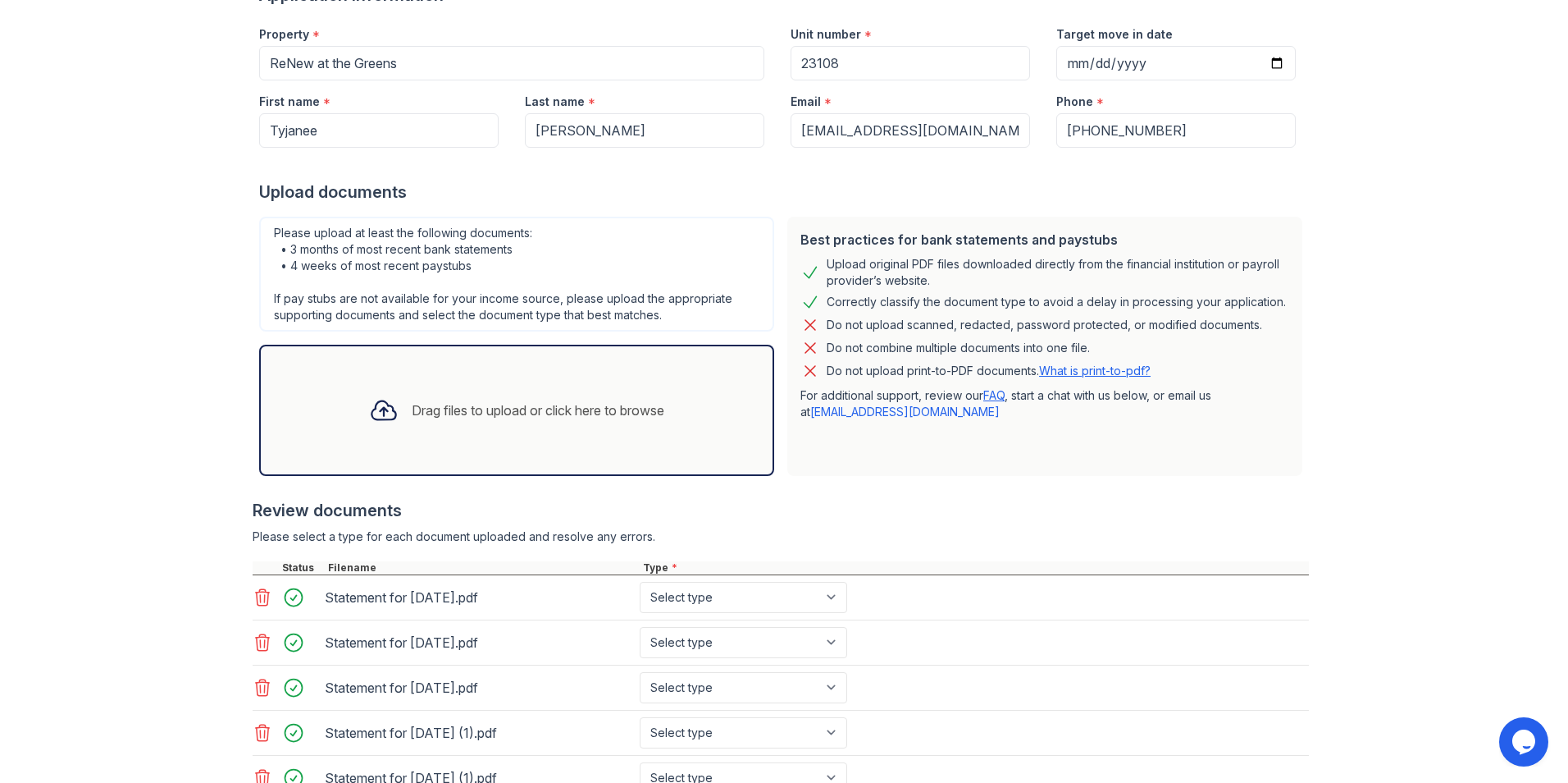
scroll to position [329, 0]
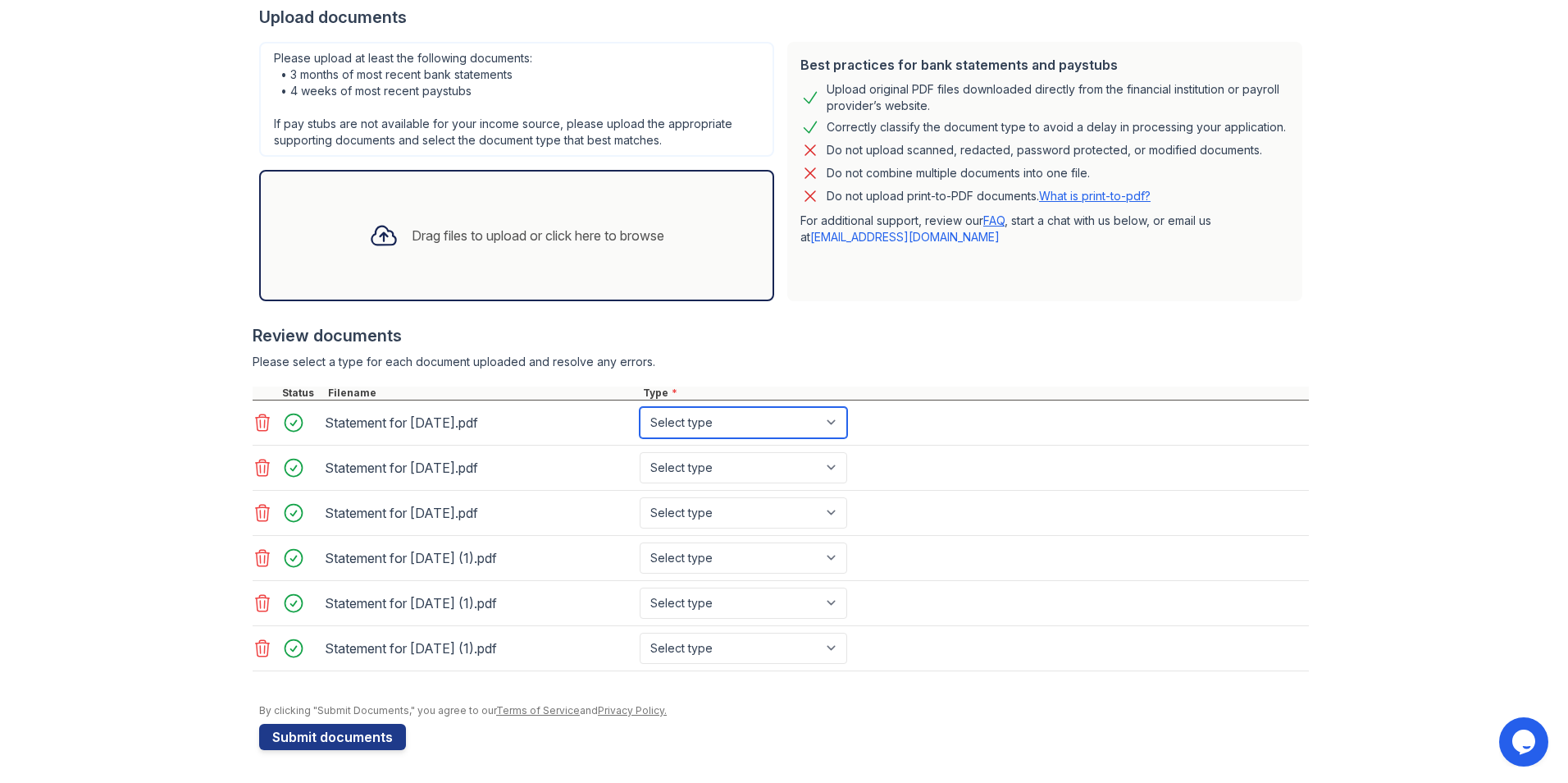
drag, startPoint x: 638, startPoint y: 421, endPoint x: 646, endPoint y: 426, distance: 9.4
click at [640, 421] on select "Select type Paystub Bank Statement Offer Letter Tax Documents Benefit Award Let…" at bounding box center [744, 421] width 208 height 31
select select "paystub"
click at [640, 406] on select "Select type Paystub Bank Statement Offer Letter Tax Documents Benefit Award Let…" at bounding box center [744, 421] width 208 height 31
click at [673, 470] on select "Select type Paystub Bank Statement Offer Letter Tax Documents Benefit Award Let…" at bounding box center [744, 467] width 208 height 31
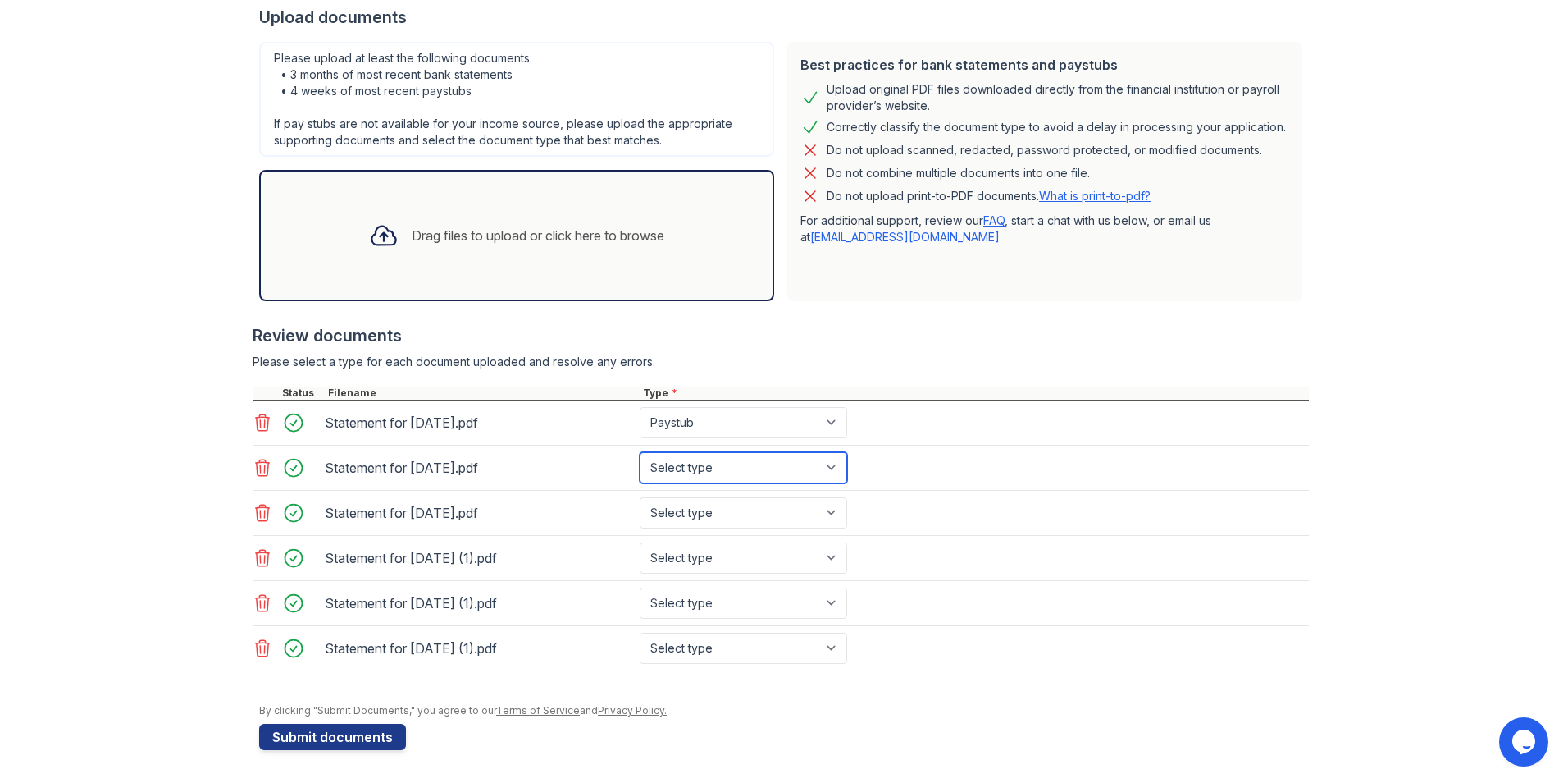
select select "paystub"
click at [640, 452] on select "Select type Paystub Bank Statement Offer Letter Tax Documents Benefit Award Let…" at bounding box center [744, 467] width 208 height 31
click at [663, 504] on select "Select type Paystub Bank Statement Offer Letter Tax Documents Benefit Award Let…" at bounding box center [744, 512] width 208 height 31
select select "paystub"
click at [640, 497] on select "Select type Paystub Bank Statement Offer Letter Tax Documents Benefit Award Let…" at bounding box center [744, 512] width 208 height 31
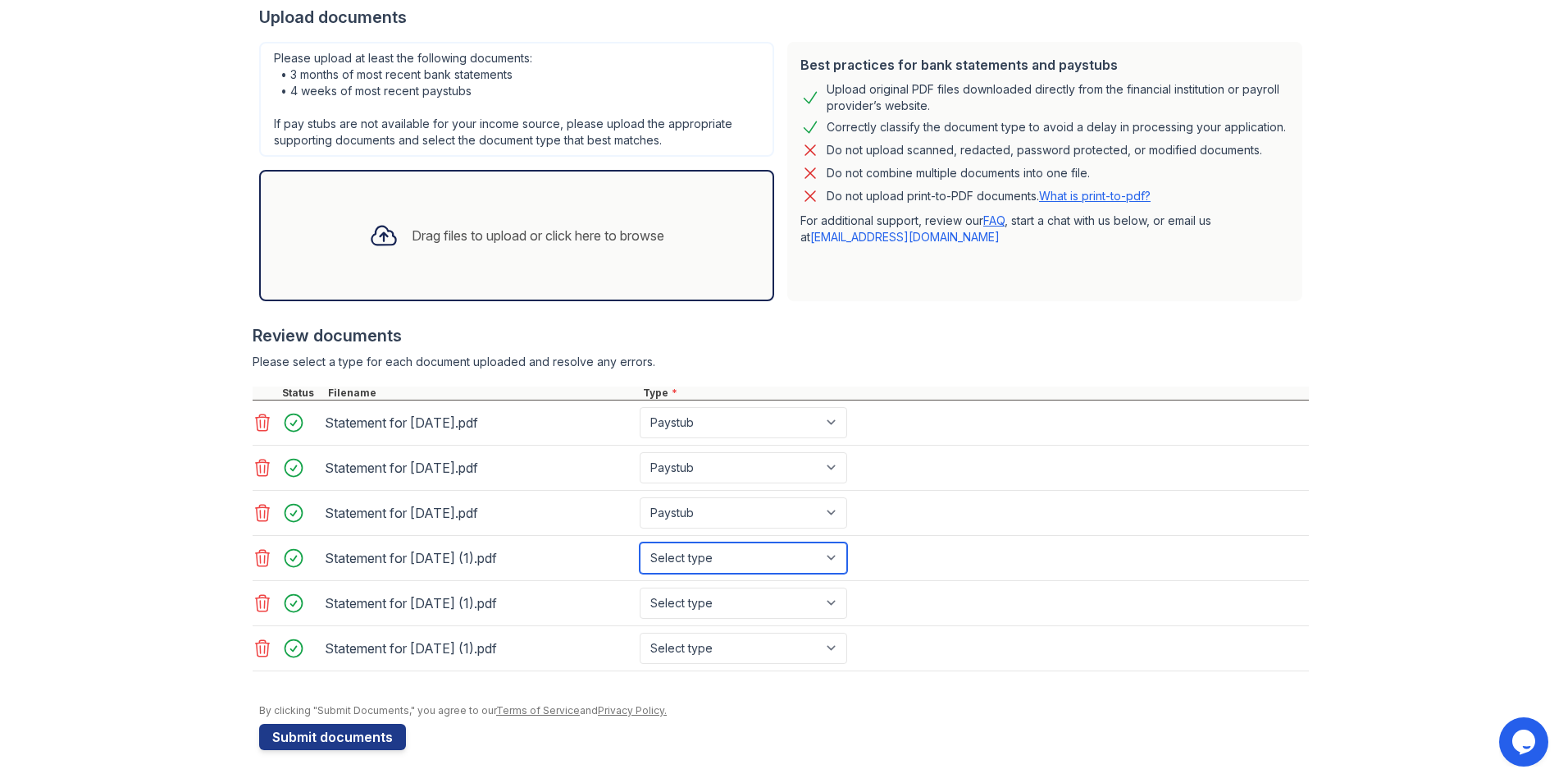
click at [673, 563] on select "Select type Paystub Bank Statement Offer Letter Tax Documents Benefit Award Let…" at bounding box center [744, 557] width 208 height 31
select select "paystub"
click at [640, 542] on select "Select type Paystub Bank Statement Offer Letter Tax Documents Benefit Award Let…" at bounding box center [744, 557] width 208 height 31
click at [660, 601] on select "Select type Paystub Bank Statement Offer Letter Tax Documents Benefit Award Let…" at bounding box center [744, 602] width 208 height 31
select select "paystub"
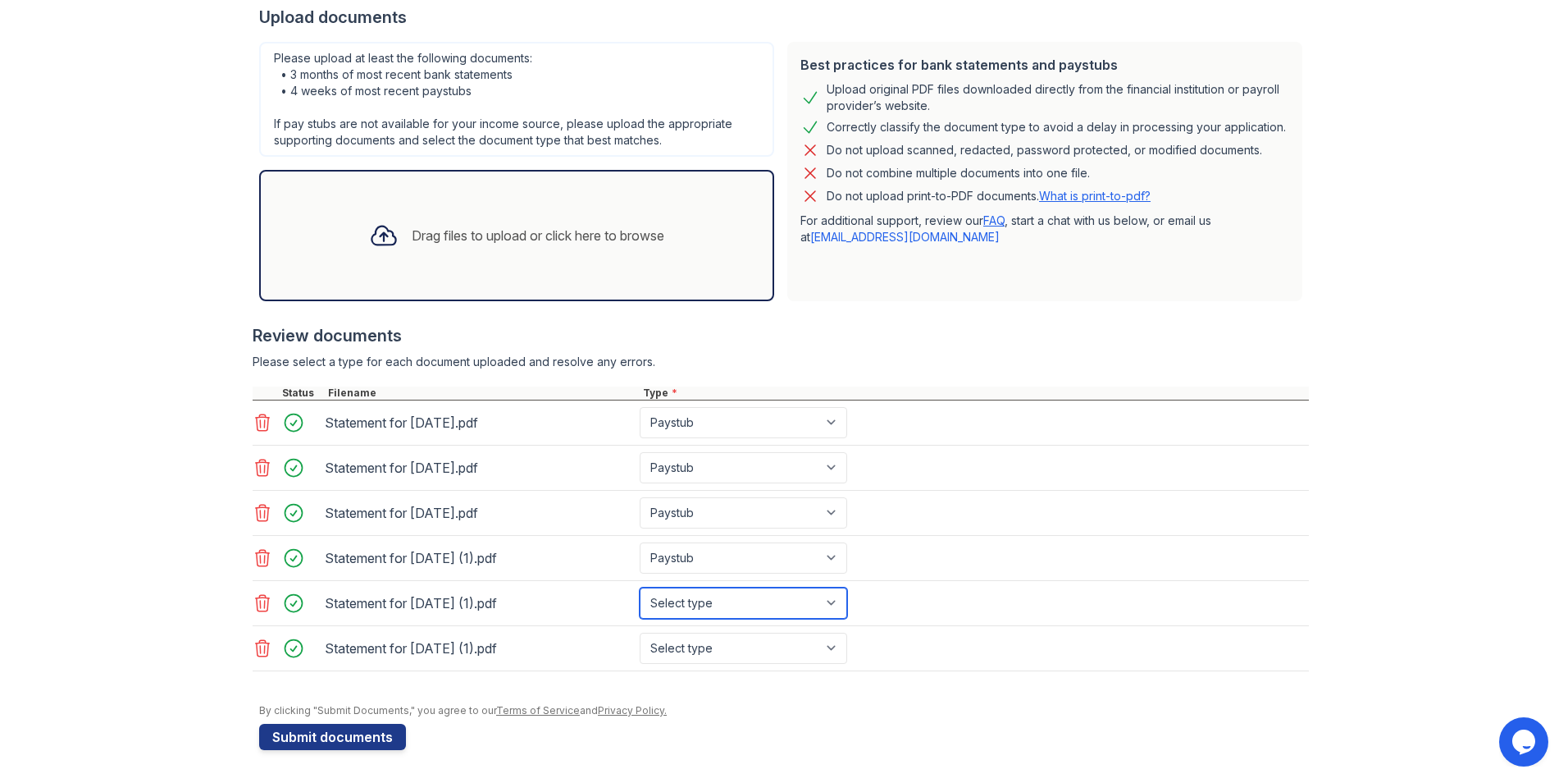
click at [640, 587] on select "Select type Paystub Bank Statement Offer Letter Tax Documents Benefit Award Let…" at bounding box center [744, 602] width 208 height 31
click at [672, 668] on div "Statement for Sep 26, 2025 (1).pdf Select type Paystub Bank Statement Offer Let…" at bounding box center [781, 648] width 1056 height 45
drag, startPoint x: 672, startPoint y: 668, endPoint x: 673, endPoint y: 640, distance: 28.0
click at [673, 640] on select "Select type Paystub Bank Statement Offer Letter Tax Documents Benefit Award Let…" at bounding box center [744, 647] width 208 height 31
select select "paystub"
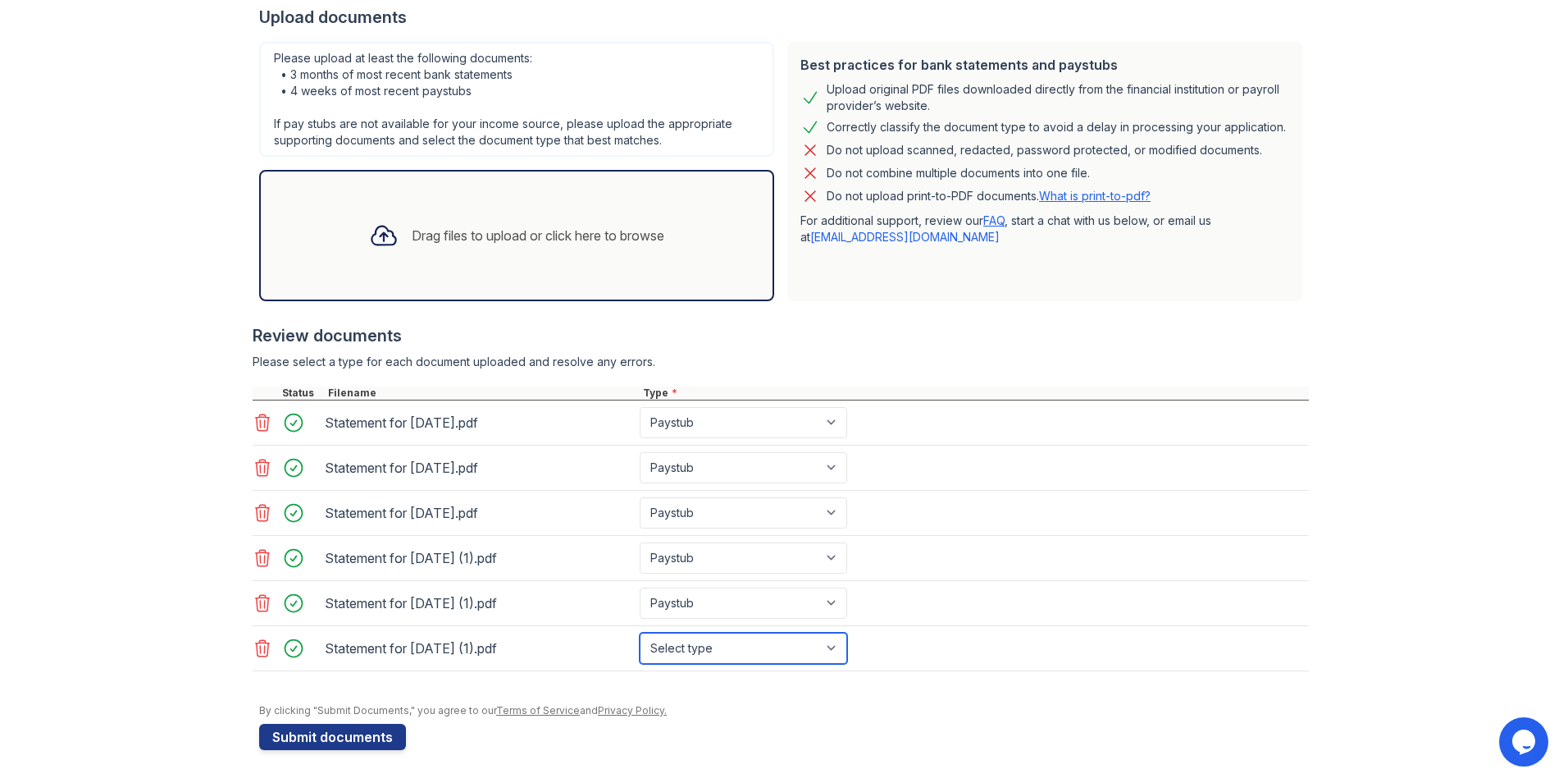
click at [640, 632] on select "Select type Paystub Bank Statement Offer Letter Tax Documents Benefit Award Let…" at bounding box center [744, 647] width 208 height 31
click at [296, 725] on button "Submit documents" at bounding box center [332, 737] width 147 height 26
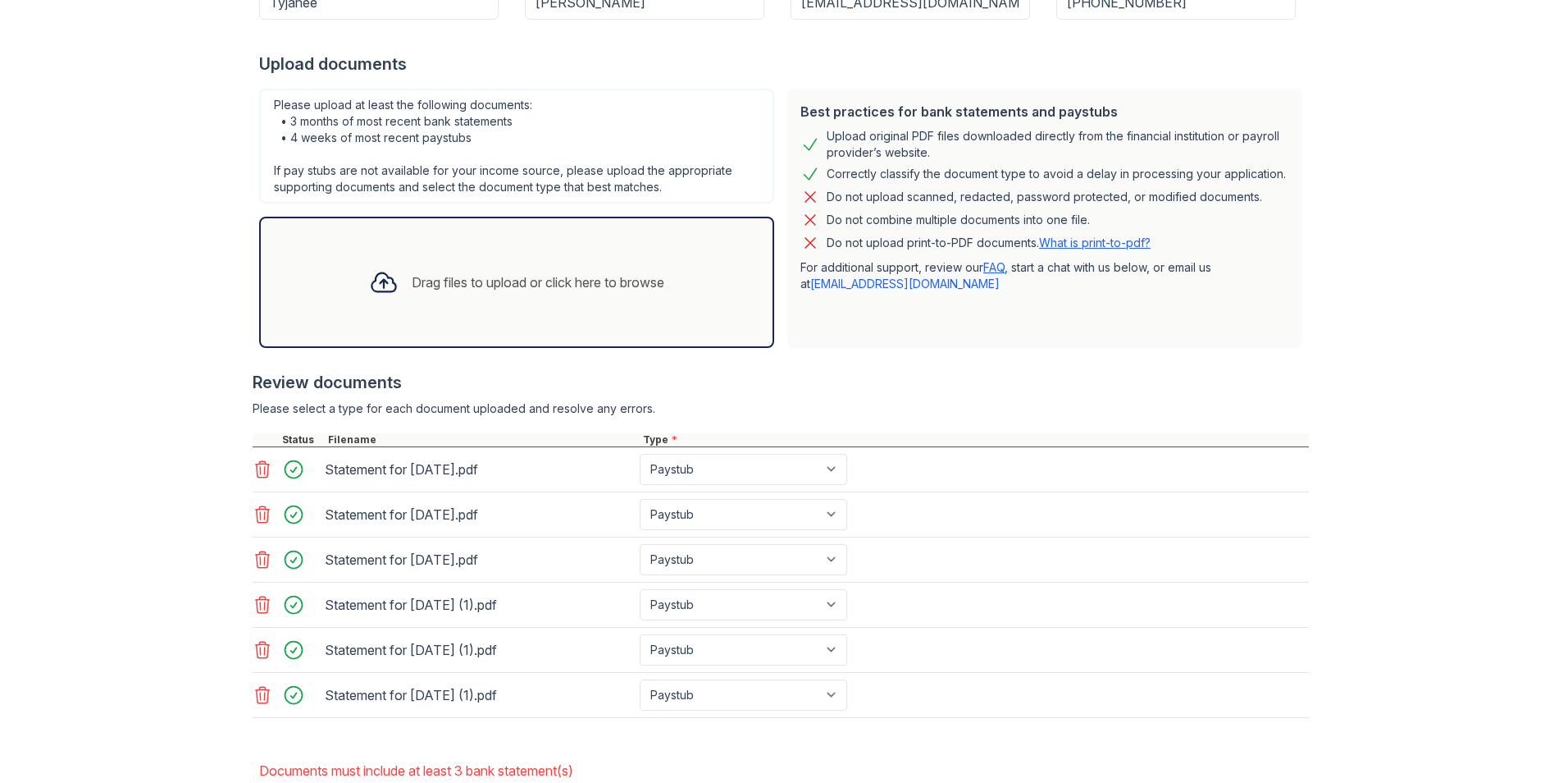
scroll to position [410, 0]
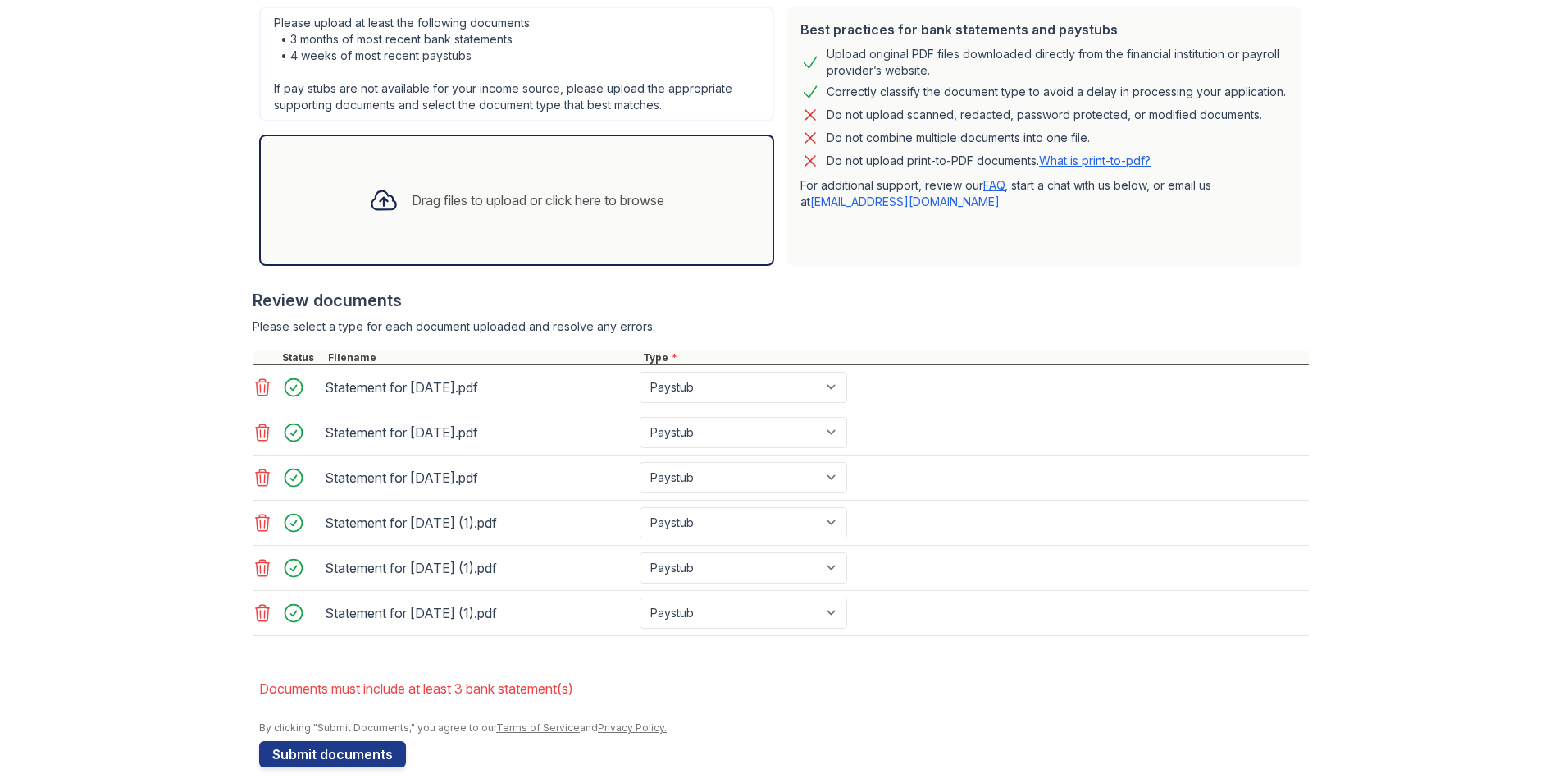
click at [646, 647] on div at bounding box center [781, 644] width 1056 height 16
click at [658, 622] on select "Paystub Bank Statement Offer Letter Tax Documents Benefit Award Letter Investme…" at bounding box center [744, 612] width 208 height 31
select select "bank_statement"
click at [640, 597] on select "Paystub Bank Statement Offer Letter Tax Documents Benefit Award Letter Investme…" at bounding box center [744, 612] width 208 height 31
click at [686, 576] on select "Paystub Bank Statement Offer Letter Tax Documents Benefit Award Letter Investme…" at bounding box center [744, 567] width 208 height 31
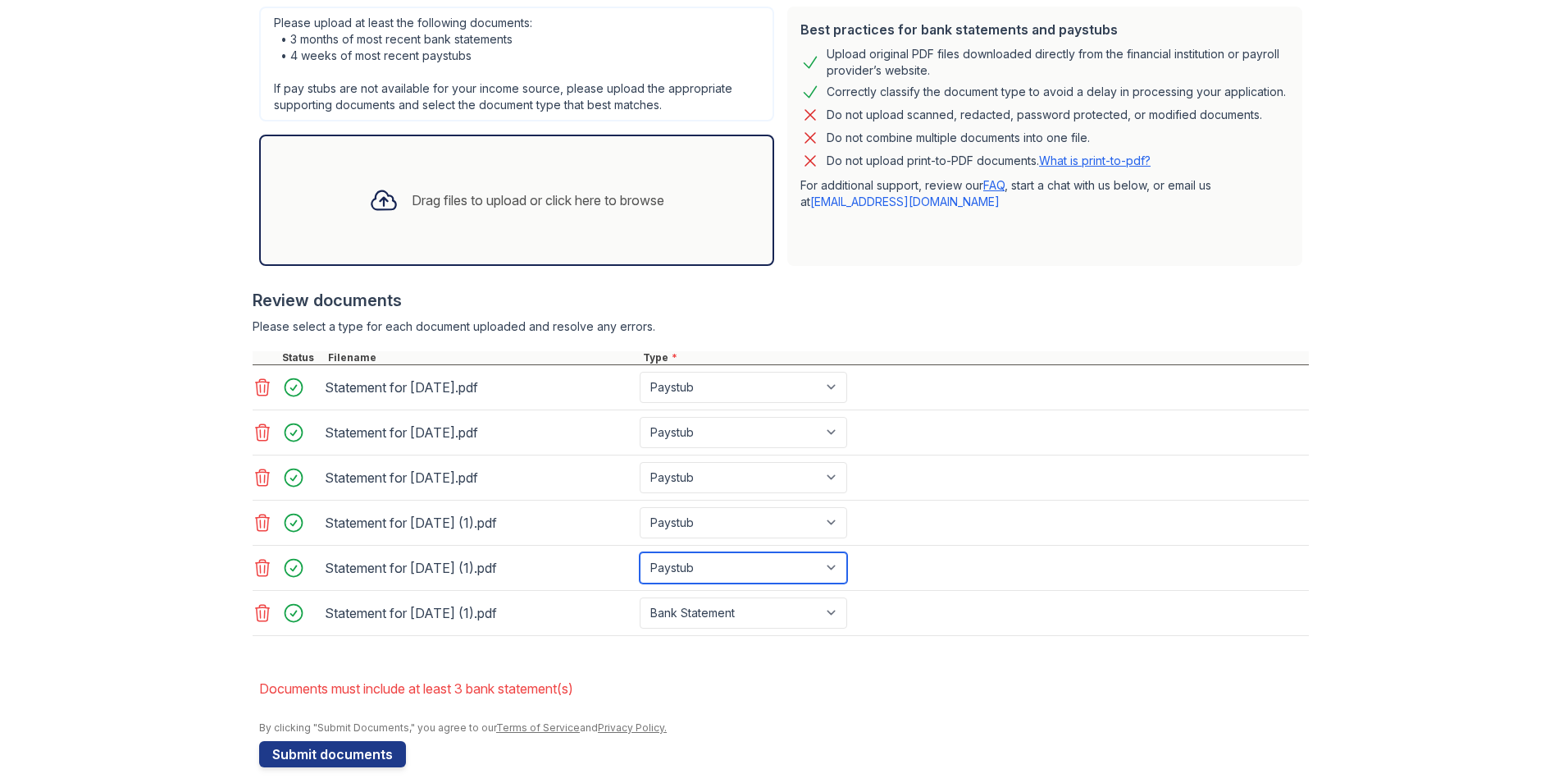
select select "bank_statement"
click at [640, 552] on select "Paystub Bank Statement Offer Letter Tax Documents Benefit Award Letter Investme…" at bounding box center [744, 567] width 208 height 31
click at [696, 539] on div "Statement for Sep 12, 2025 (1).pdf Paystub Bank Statement Offer Letter Tax Docu…" at bounding box center [781, 522] width 1056 height 45
click at [697, 529] on select "Paystub Bank Statement Offer Letter Tax Documents Benefit Award Letter Investme…" at bounding box center [744, 522] width 208 height 31
select select "bank_statement"
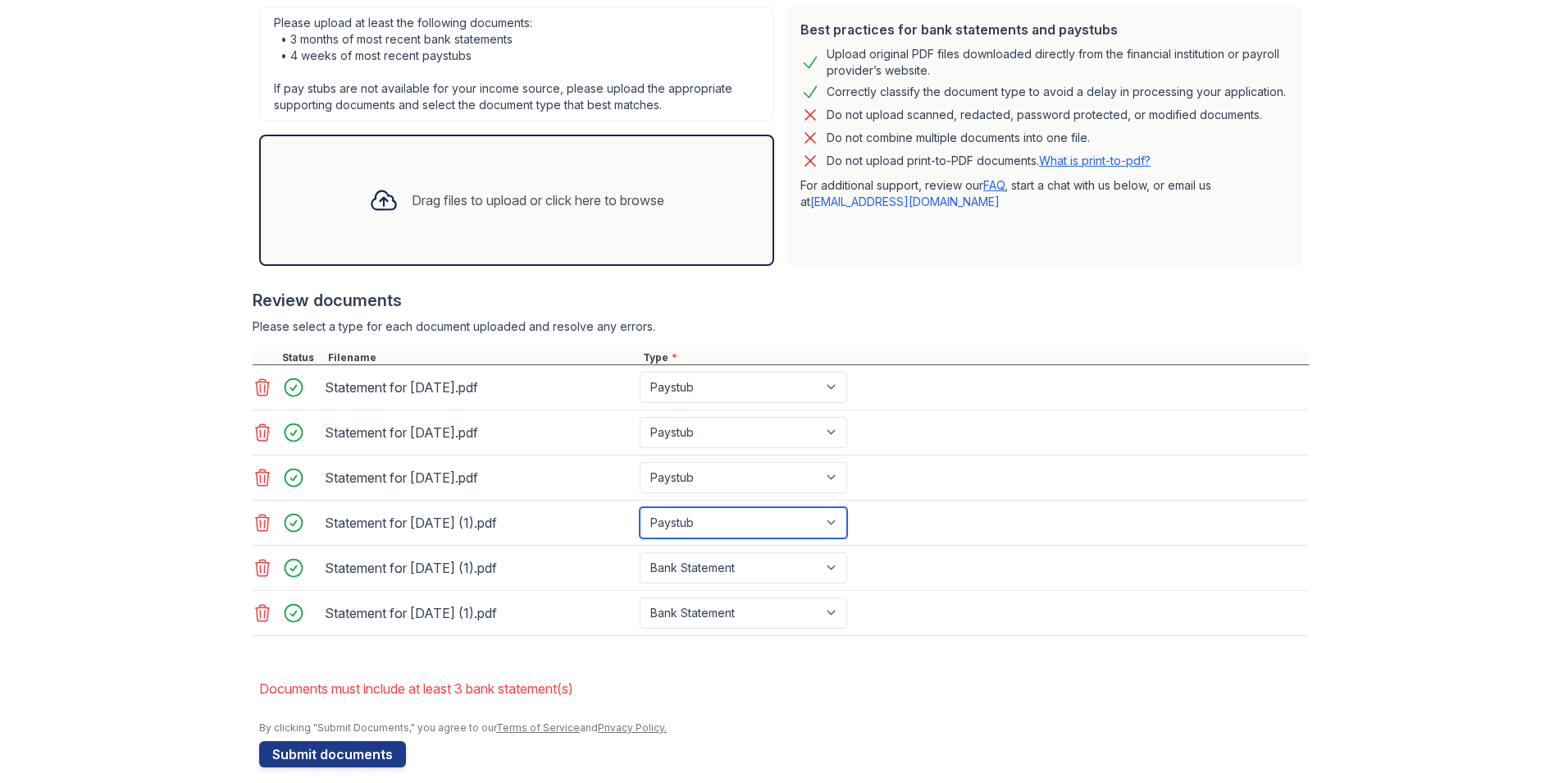
click at [640, 507] on select "Paystub Bank Statement Offer Letter Tax Documents Benefit Award Letter Investme…" at bounding box center [744, 522] width 208 height 31
click at [306, 759] on button "Submit documents" at bounding box center [332, 754] width 147 height 26
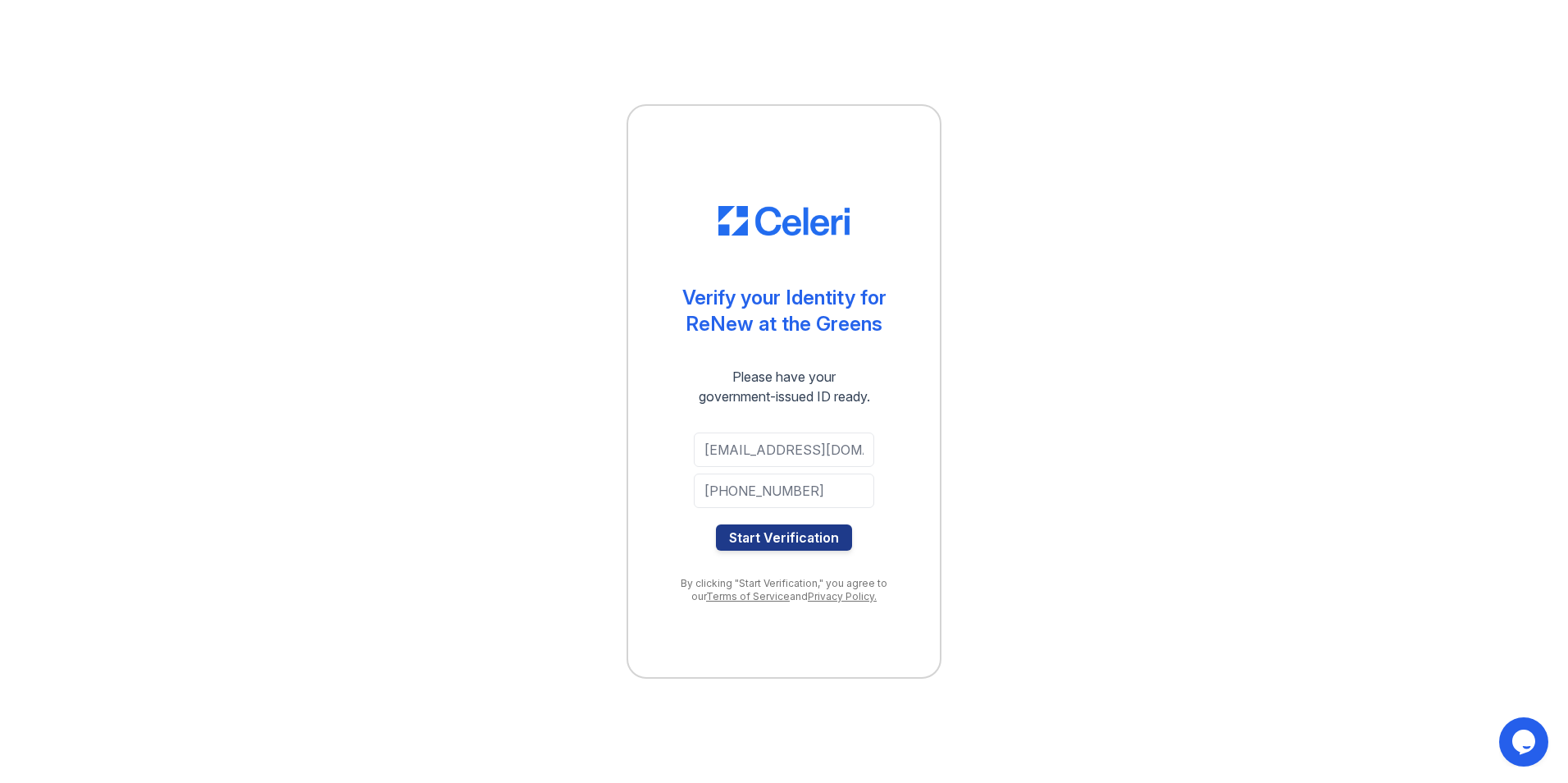
click at [801, 467] on form "tmstevenson222@gmail.com +16083472743 Start Verification" at bounding box center [784, 491] width 181 height 118
click at [804, 540] on button "Start Verification" at bounding box center [784, 537] width 136 height 26
